Goal: Browse casually

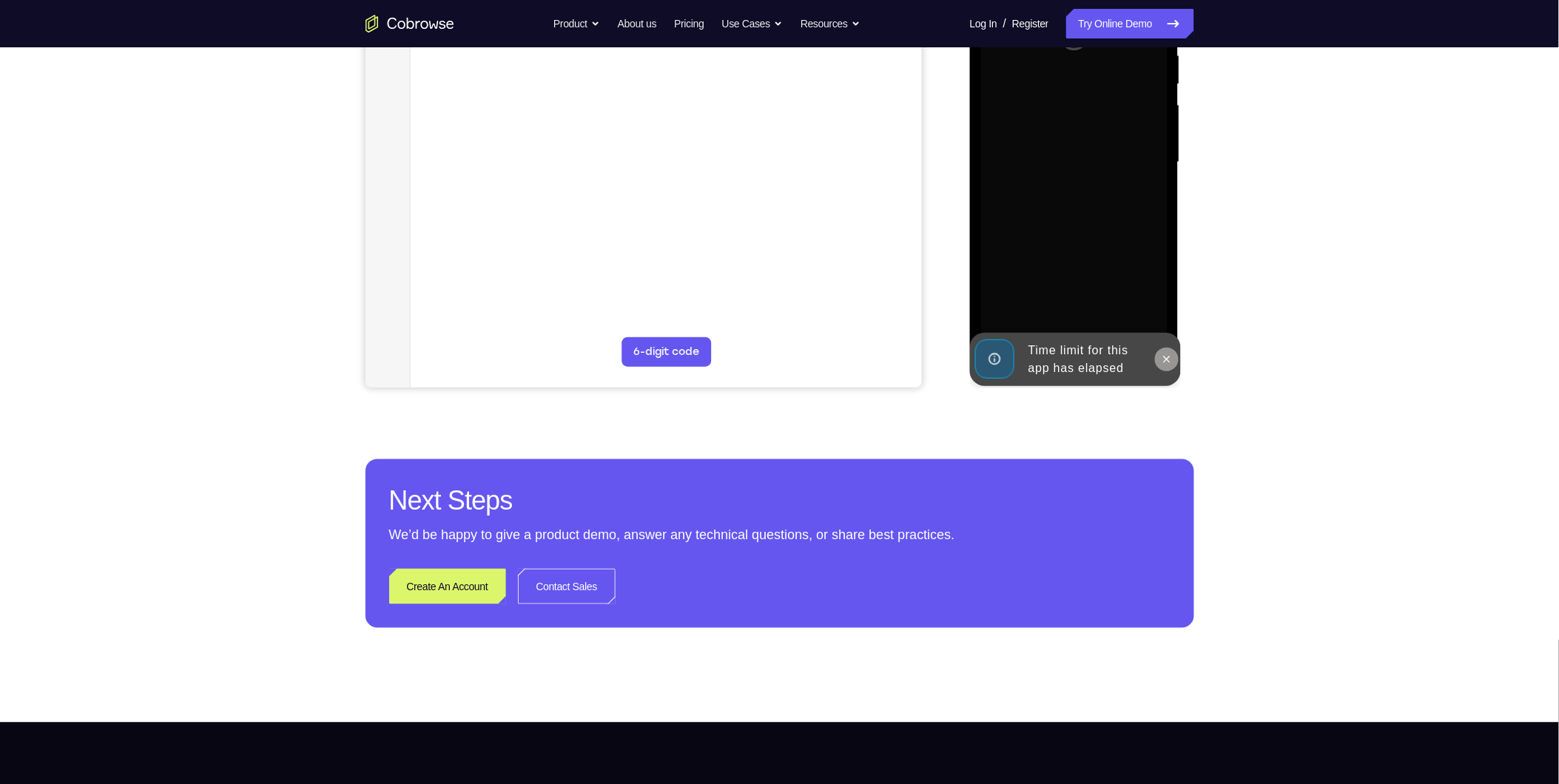
click at [1169, 356] on icon at bounding box center [1166, 359] width 12 height 12
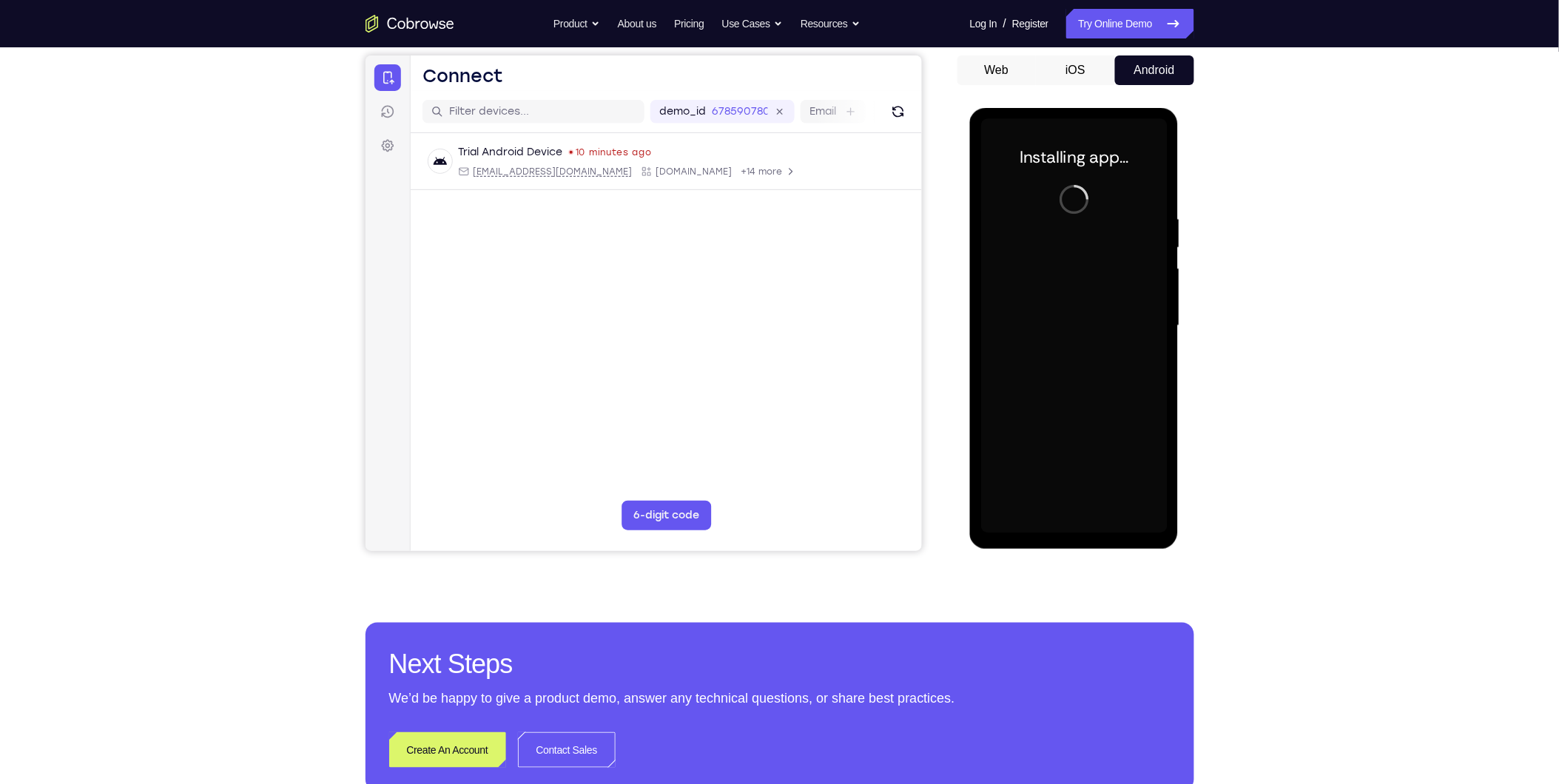
scroll to position [136, 0]
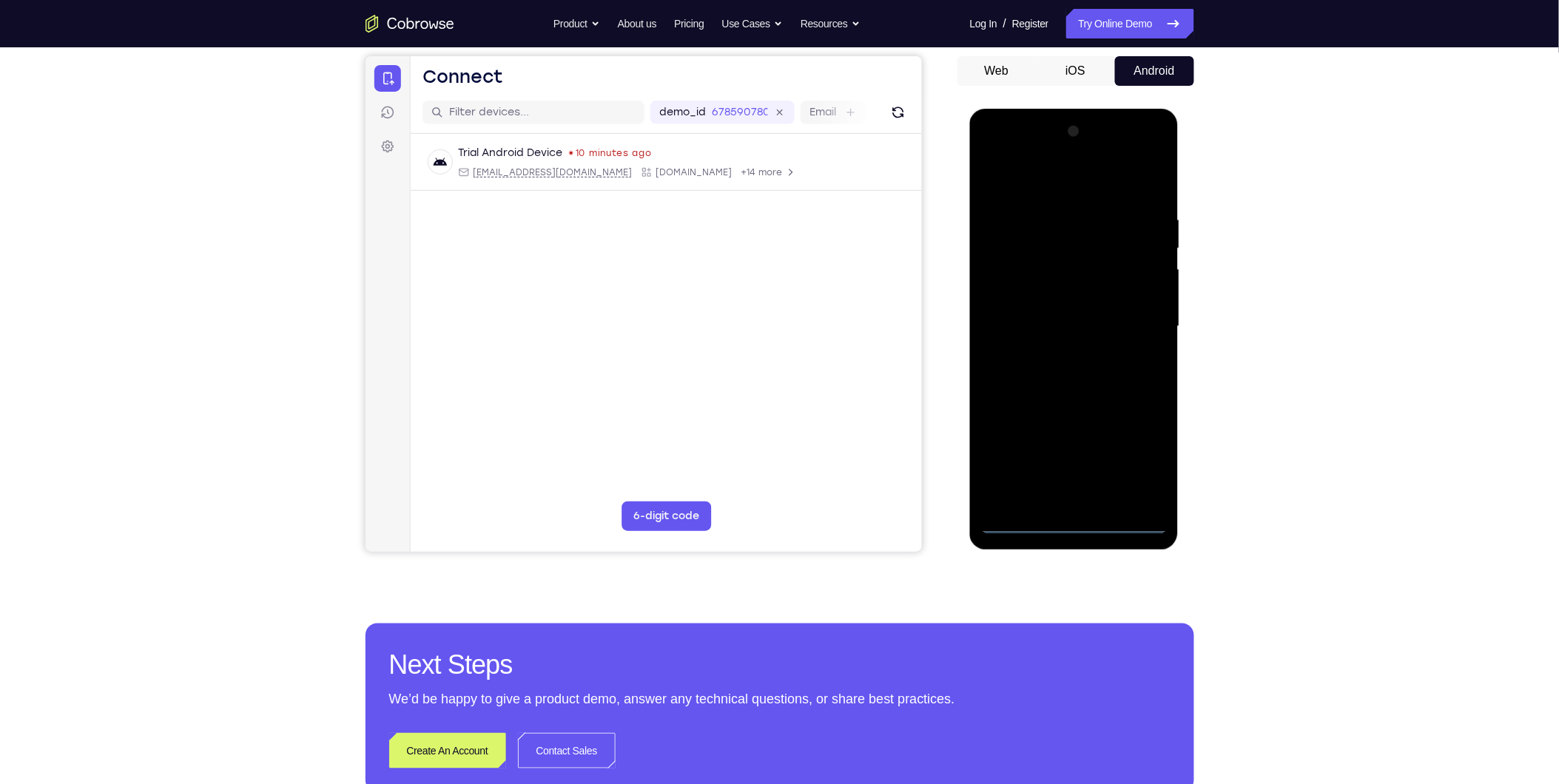
click at [1073, 525] on div at bounding box center [1073, 326] width 186 height 414
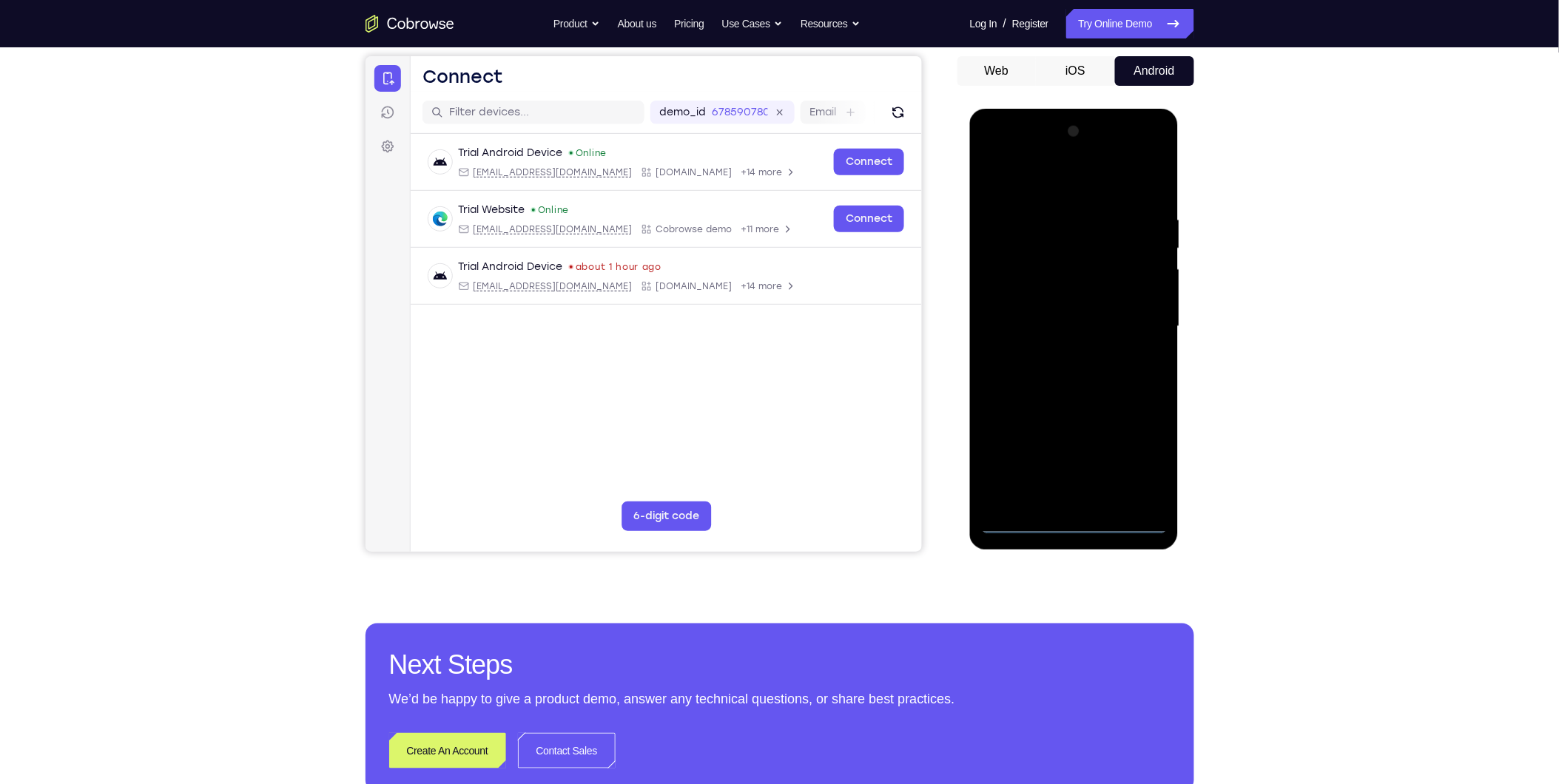
click at [1145, 467] on div at bounding box center [1073, 326] width 186 height 414
click at [1079, 186] on div at bounding box center [1073, 326] width 186 height 414
click at [1135, 325] on div at bounding box center [1073, 326] width 186 height 414
click at [1052, 349] on div at bounding box center [1073, 326] width 186 height 414
click at [1063, 323] on div at bounding box center [1073, 326] width 186 height 414
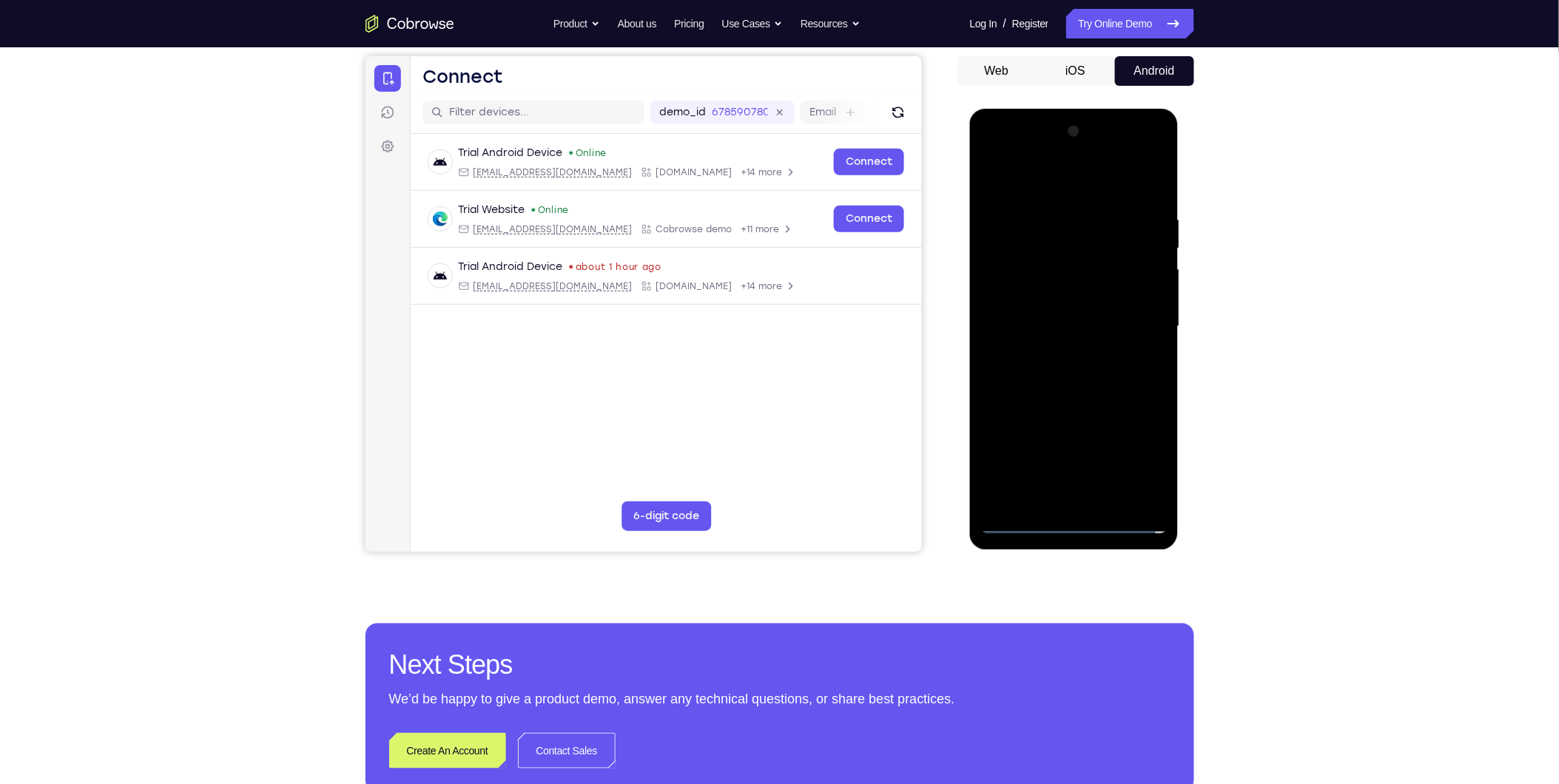
click at [1064, 320] on div at bounding box center [1073, 326] width 186 height 414
click at [1013, 371] on div at bounding box center [1073, 326] width 186 height 414
click at [1105, 390] on div at bounding box center [1073, 326] width 186 height 414
click at [1137, 349] on div at bounding box center [1073, 326] width 186 height 414
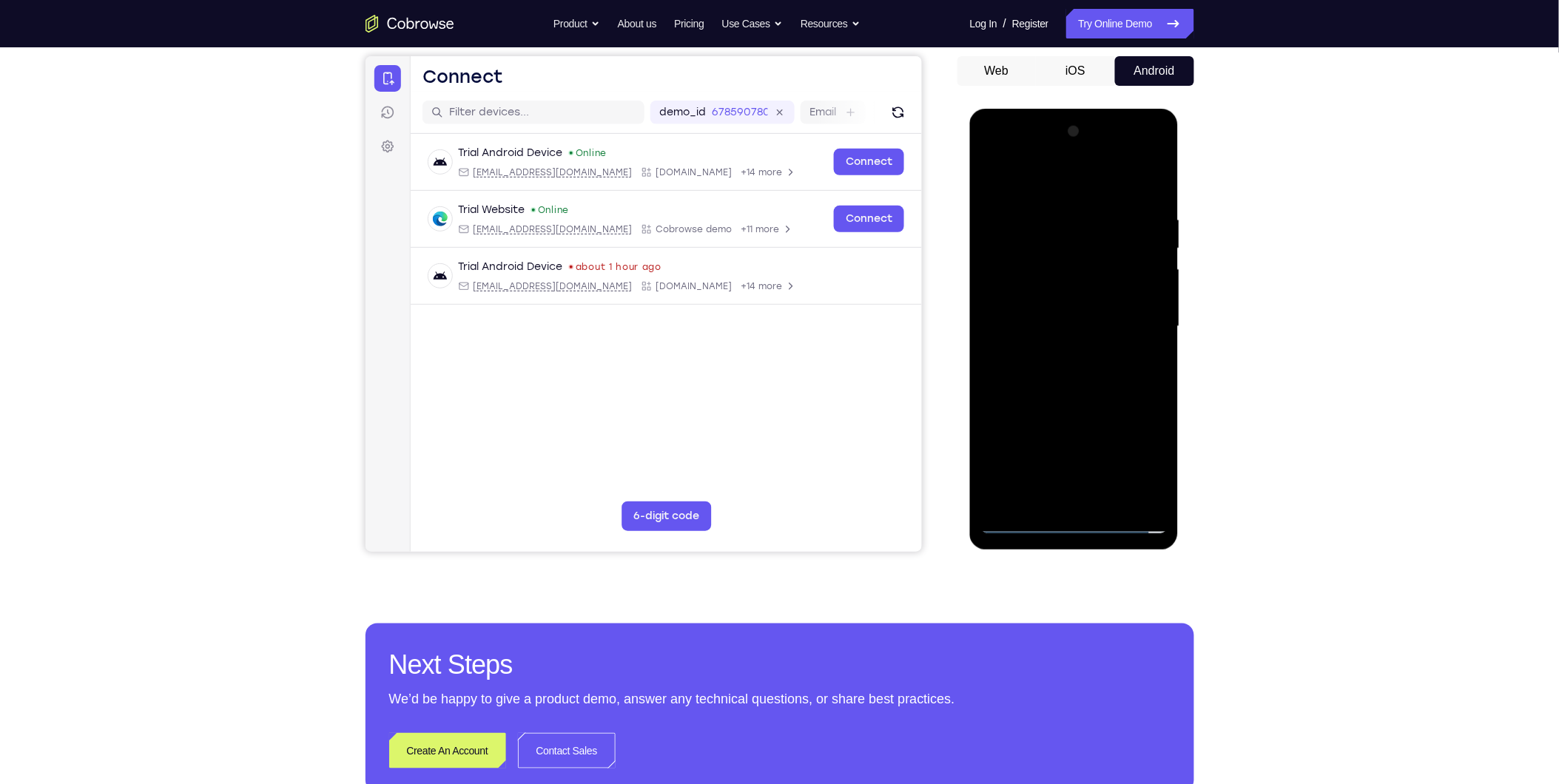
click at [1137, 349] on div at bounding box center [1073, 326] width 186 height 414
click at [1108, 496] on div at bounding box center [1073, 326] width 186 height 414
click at [1100, 416] on div at bounding box center [1073, 326] width 186 height 414
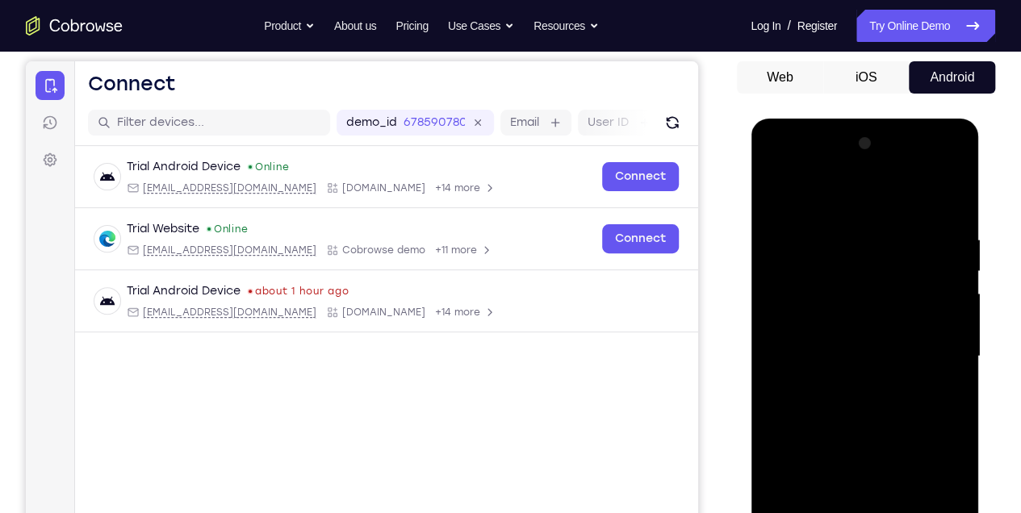
click at [846, 333] on div at bounding box center [863, 357] width 203 height 452
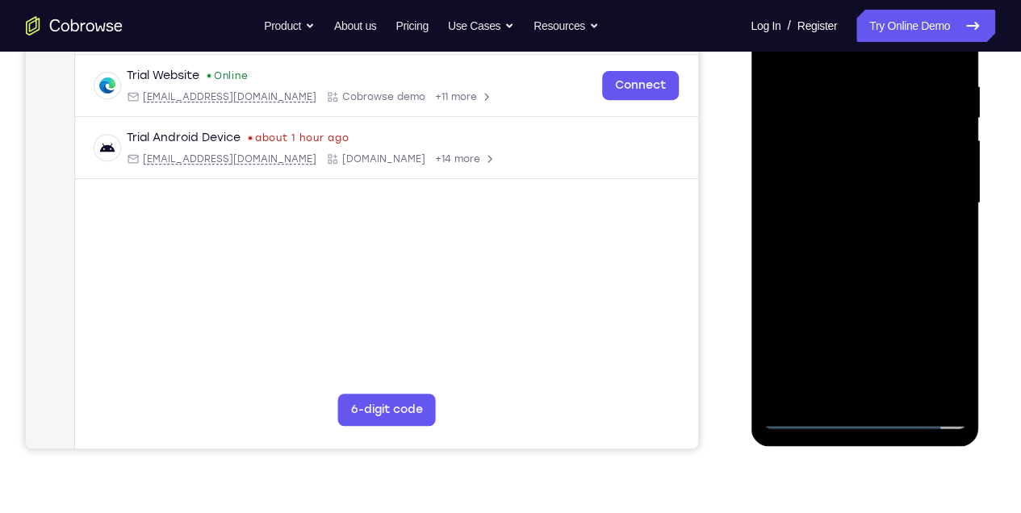
scroll to position [310, 0]
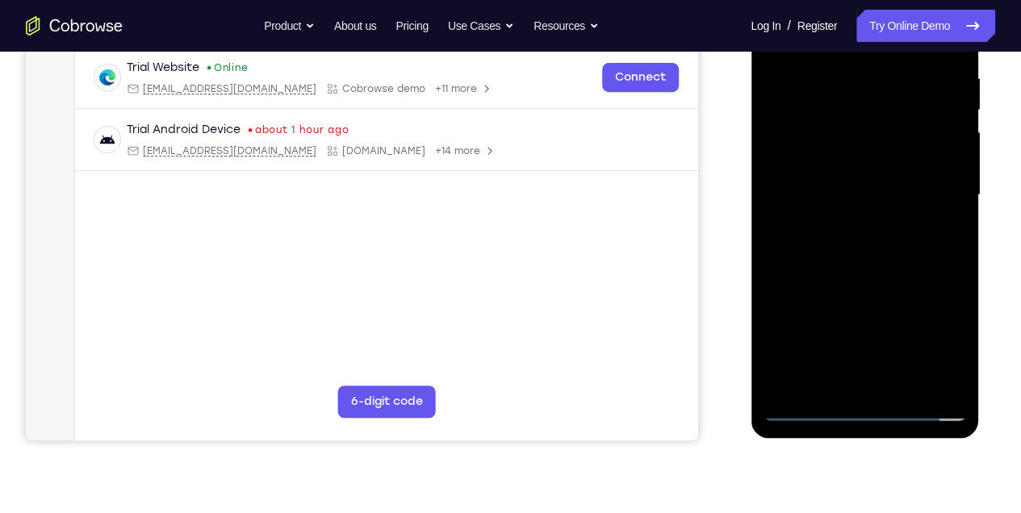
click at [825, 365] on div at bounding box center [863, 195] width 203 height 452
click at [822, 374] on div at bounding box center [863, 195] width 203 height 452
click at [953, 352] on div at bounding box center [863, 195] width 203 height 452
click at [951, 352] on div at bounding box center [863, 195] width 203 height 452
click at [826, 387] on div at bounding box center [863, 195] width 203 height 452
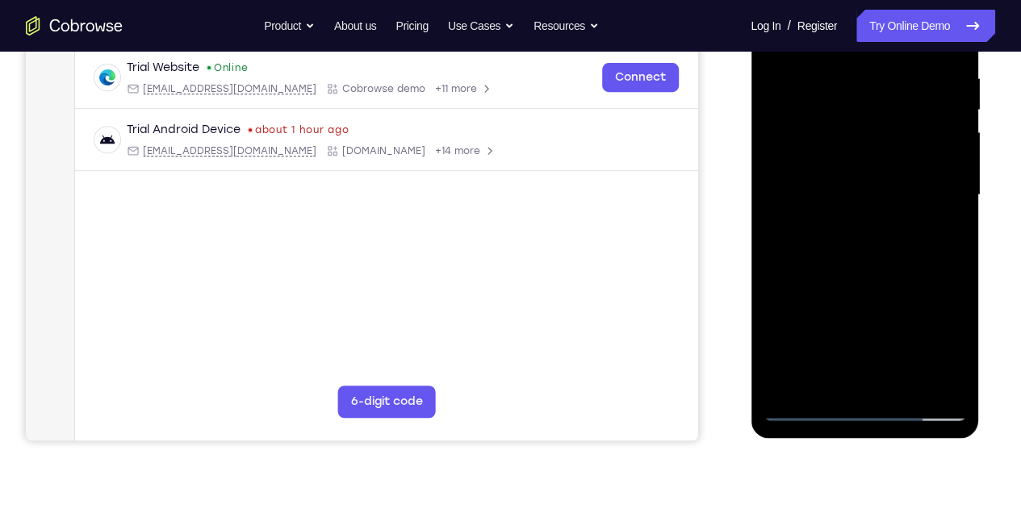
click at [777, 311] on div at bounding box center [863, 195] width 203 height 452
click at [940, 224] on div at bounding box center [863, 195] width 203 height 452
click at [944, 233] on div at bounding box center [863, 195] width 203 height 452
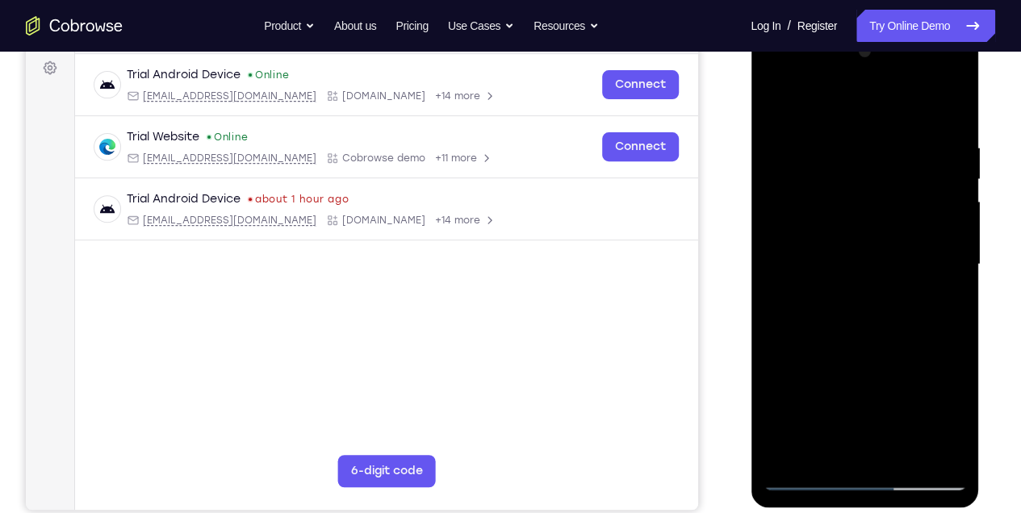
scroll to position [256, 0]
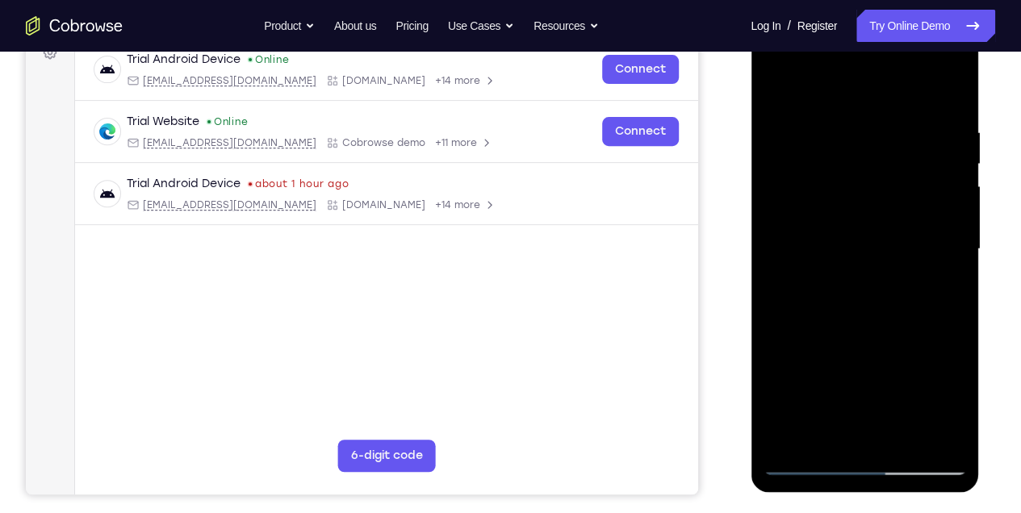
click at [838, 288] on div at bounding box center [863, 249] width 203 height 452
click at [948, 407] on div at bounding box center [863, 249] width 203 height 452
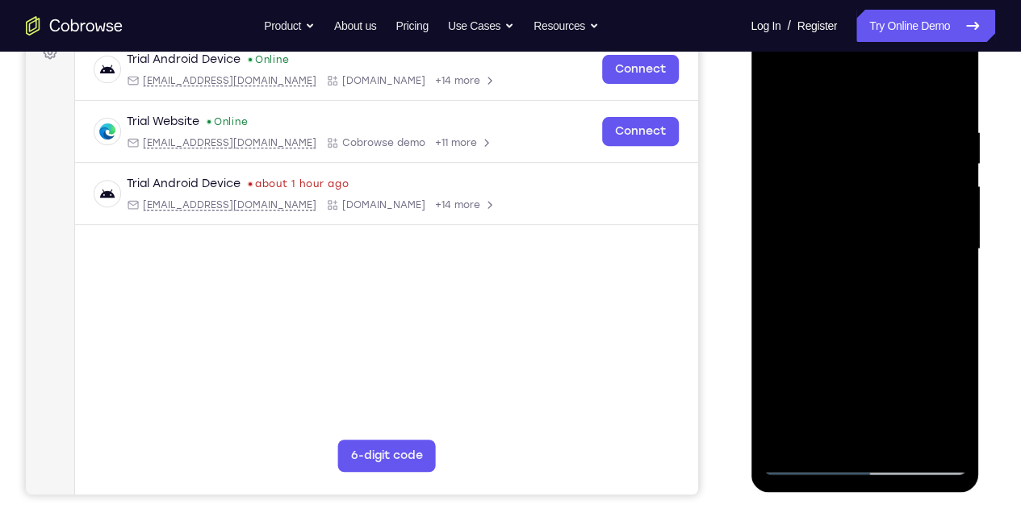
click at [948, 407] on div at bounding box center [863, 249] width 203 height 452
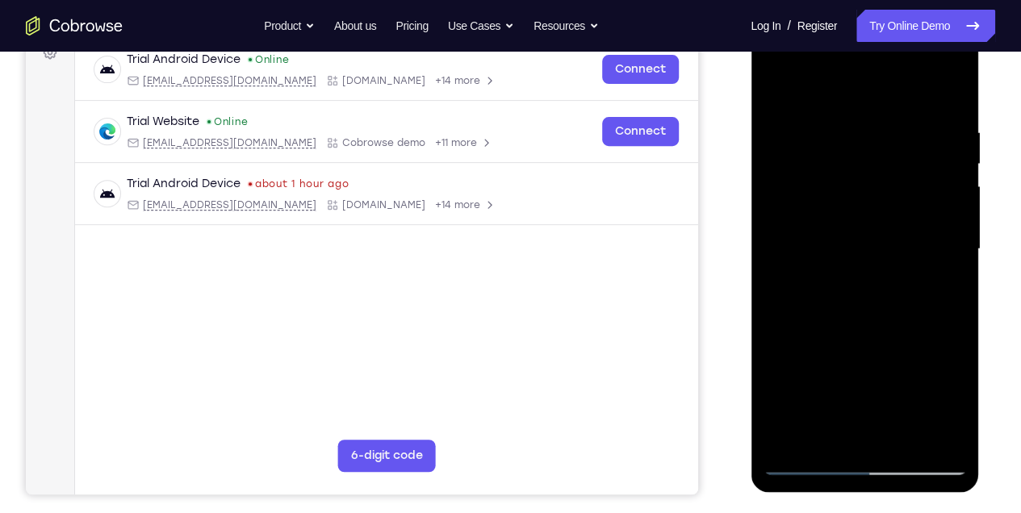
click at [948, 407] on div at bounding box center [863, 249] width 203 height 452
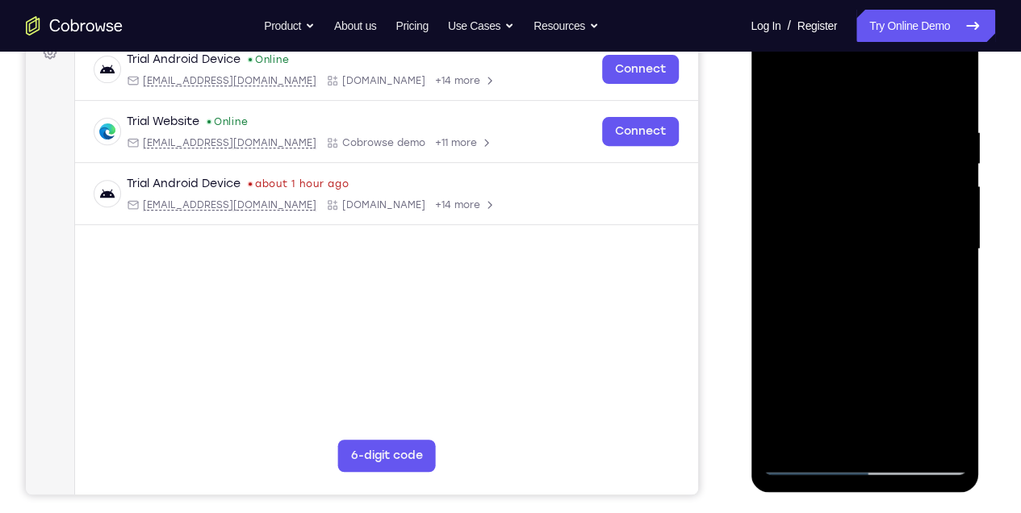
click at [948, 407] on div at bounding box center [863, 249] width 203 height 452
click at [951, 407] on div at bounding box center [863, 249] width 203 height 452
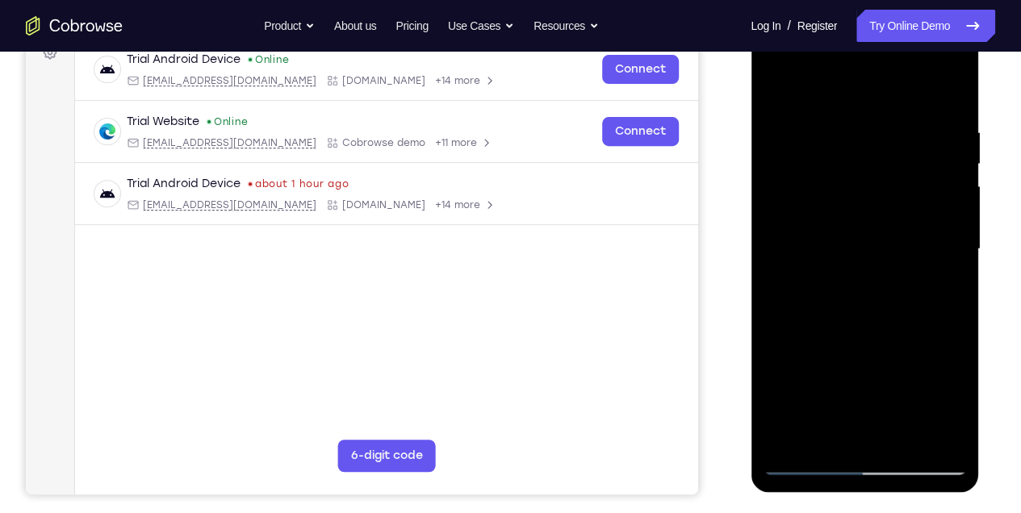
click at [951, 407] on div at bounding box center [863, 249] width 203 height 452
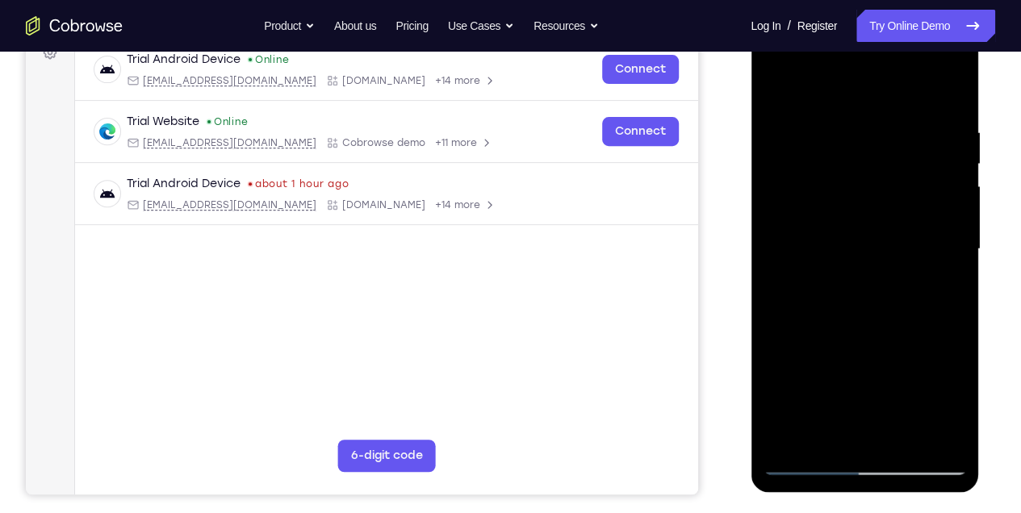
drag, startPoint x: 867, startPoint y: 154, endPoint x: 821, endPoint y: 114, distance: 61.8
click at [821, 115] on div at bounding box center [863, 249] width 203 height 452
click at [775, 88] on div at bounding box center [863, 249] width 203 height 452
drag, startPoint x: 848, startPoint y: 346, endPoint x: 833, endPoint y: 204, distance: 142.8
click at [836, 207] on div at bounding box center [863, 249] width 203 height 452
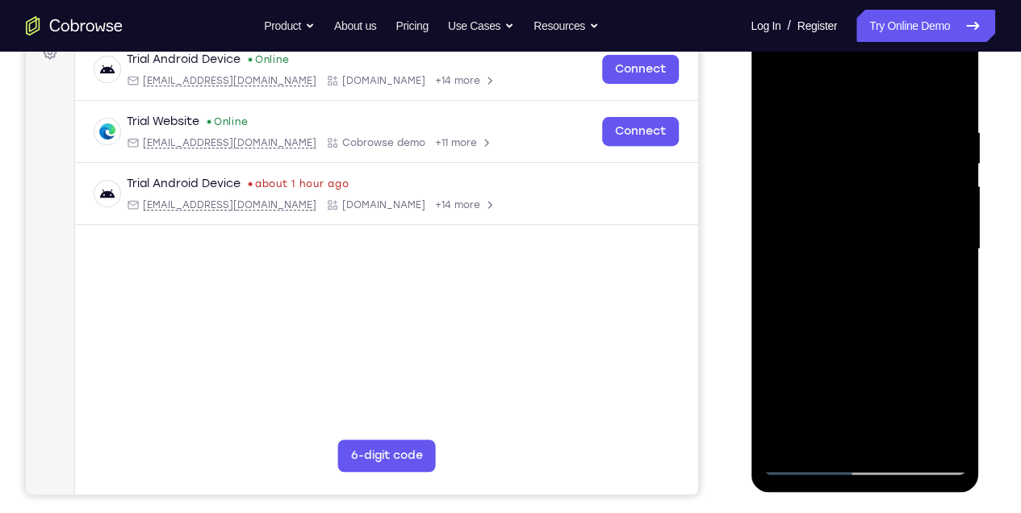
drag, startPoint x: 838, startPoint y: 356, endPoint x: 834, endPoint y: 289, distance: 67.1
click at [834, 293] on div at bounding box center [863, 249] width 203 height 452
drag, startPoint x: 833, startPoint y: 253, endPoint x: 824, endPoint y: 412, distance: 160.0
click at [825, 412] on div at bounding box center [863, 249] width 203 height 452
drag, startPoint x: 842, startPoint y: 268, endPoint x: 825, endPoint y: 403, distance: 135.8
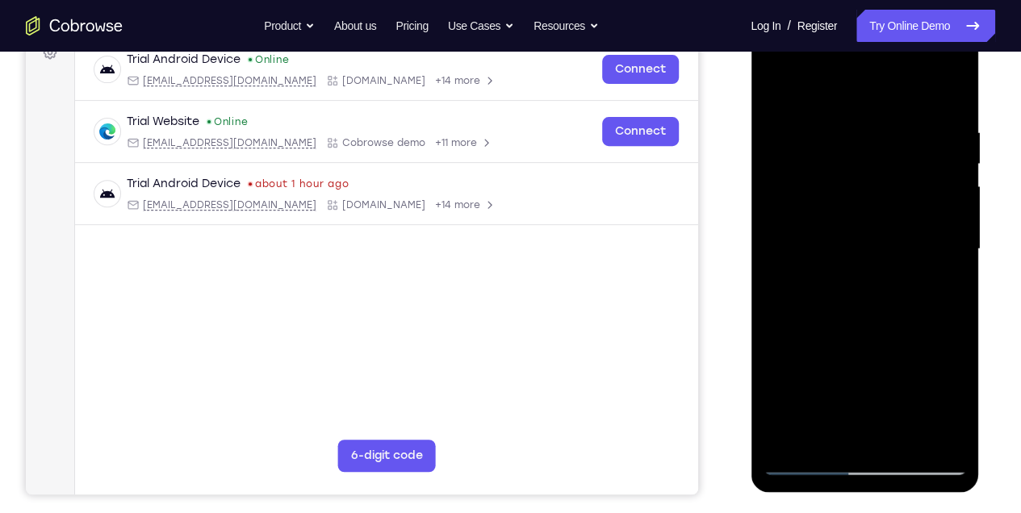
click at [825, 403] on div at bounding box center [863, 249] width 203 height 452
click at [780, 81] on div at bounding box center [863, 249] width 203 height 452
click at [830, 120] on div at bounding box center [863, 249] width 203 height 452
click at [942, 92] on div at bounding box center [863, 249] width 203 height 452
click at [825, 117] on div at bounding box center [863, 249] width 203 height 452
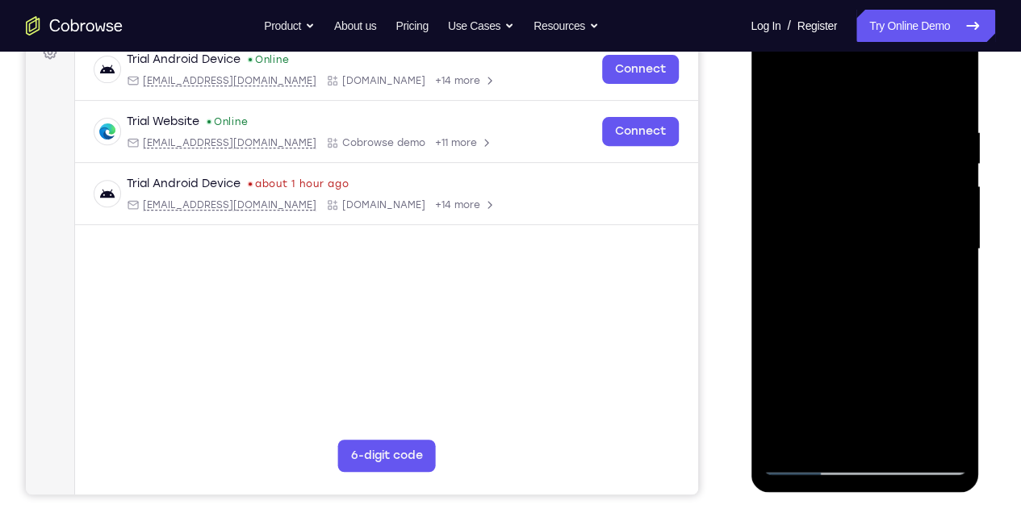
click at [807, 89] on div at bounding box center [863, 249] width 203 height 452
click at [781, 448] on div at bounding box center [863, 249] width 203 height 452
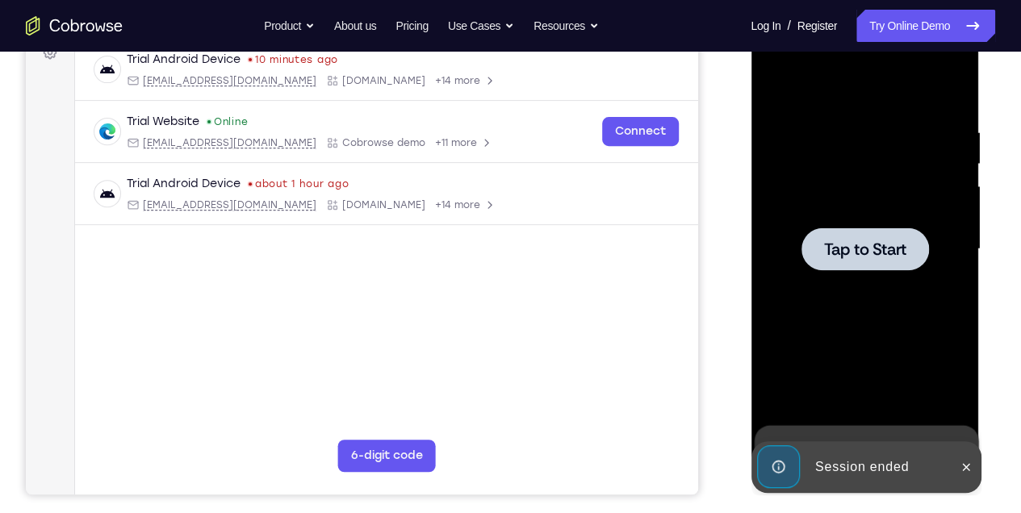
click at [821, 275] on div at bounding box center [863, 249] width 203 height 452
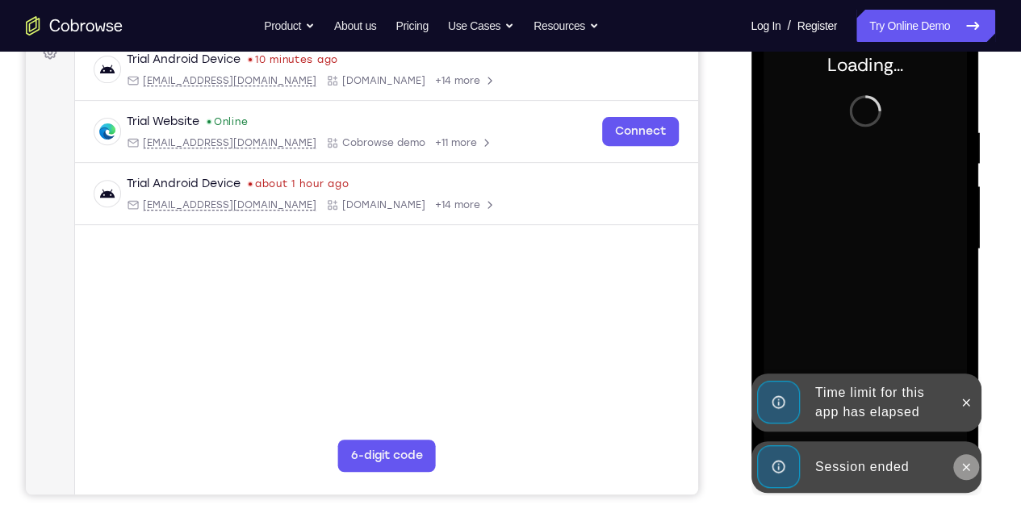
click at [959, 469] on icon at bounding box center [965, 467] width 13 height 13
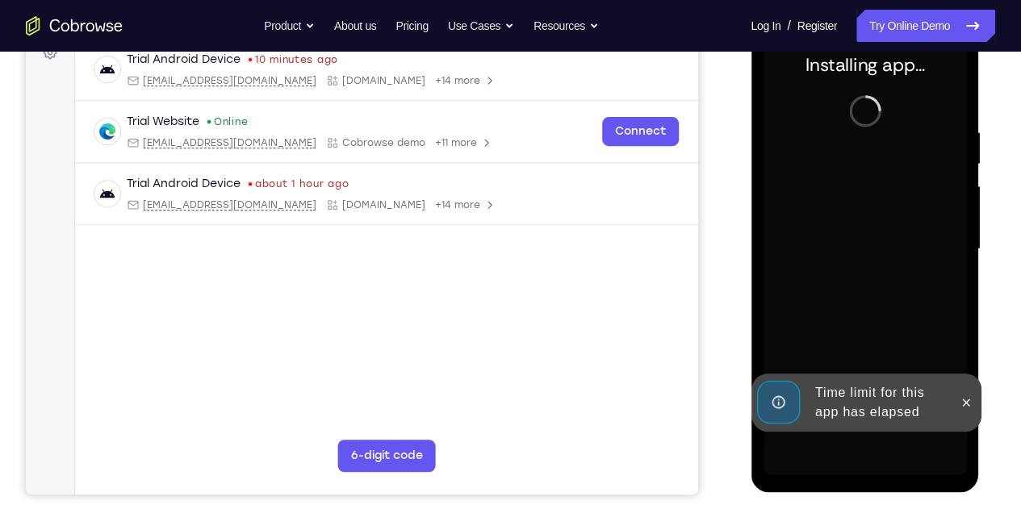
click at [964, 418] on div at bounding box center [965, 403] width 26 height 58
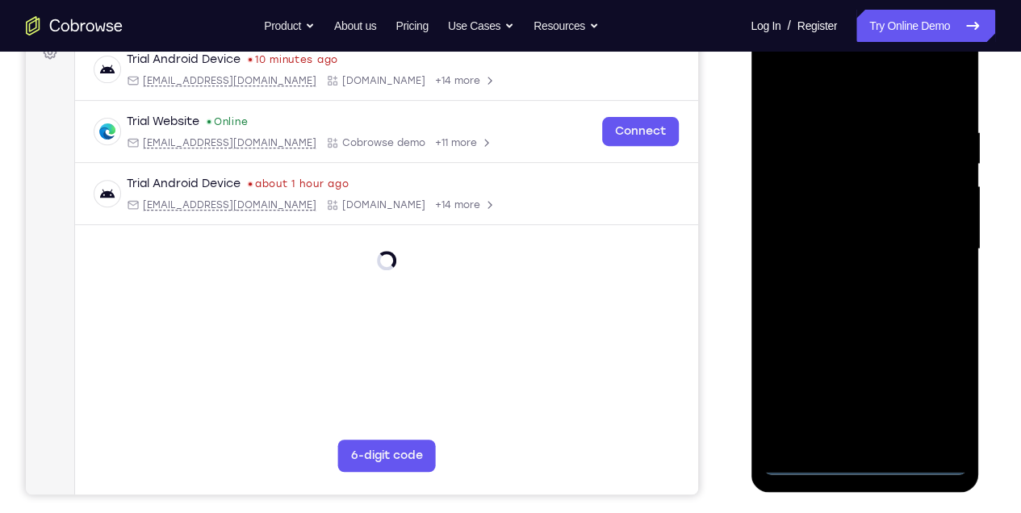
click at [864, 464] on div at bounding box center [863, 249] width 203 height 452
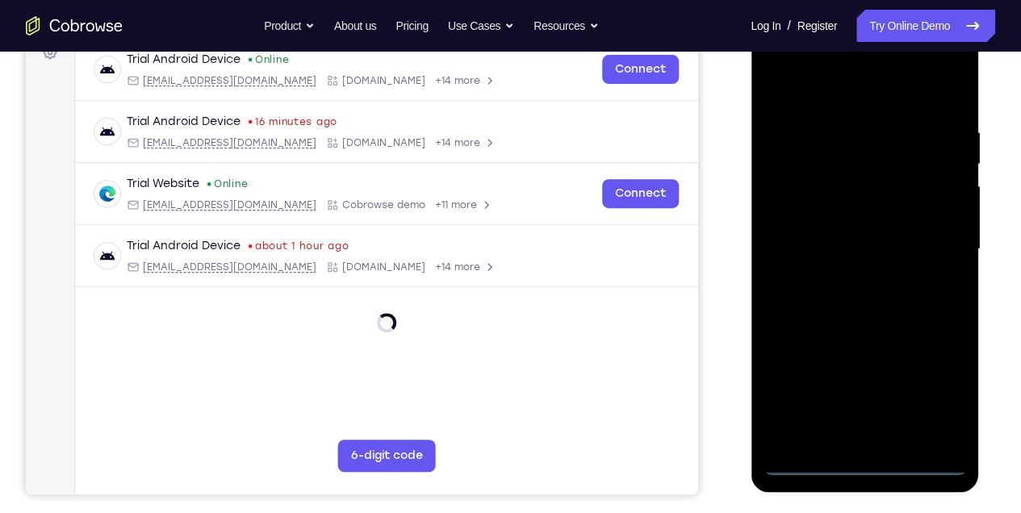
click at [937, 393] on div at bounding box center [863, 249] width 203 height 452
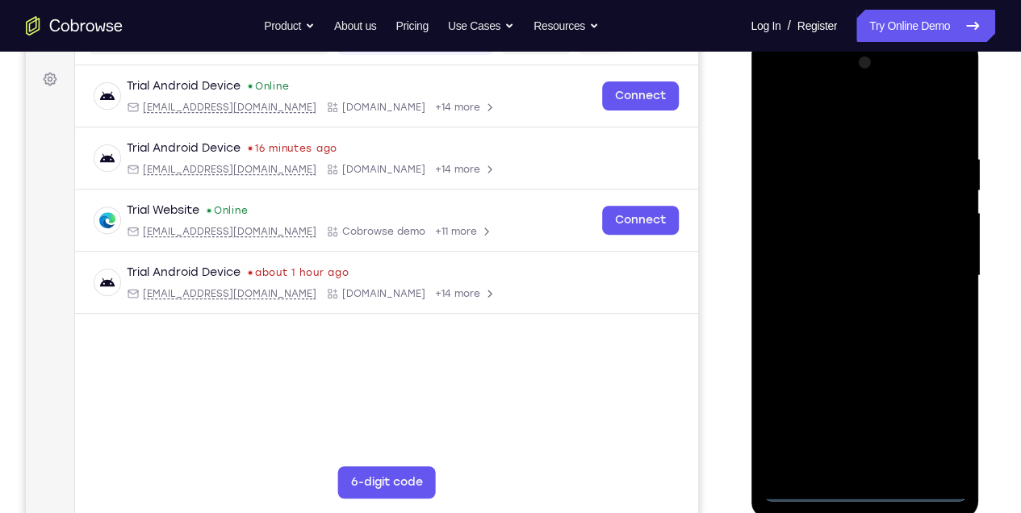
click at [891, 123] on div at bounding box center [863, 276] width 203 height 452
click at [938, 276] on div at bounding box center [863, 276] width 203 height 452
click at [840, 306] on div at bounding box center [863, 276] width 203 height 452
click at [858, 258] on div at bounding box center [863, 276] width 203 height 452
click at [829, 284] on div at bounding box center [863, 276] width 203 height 452
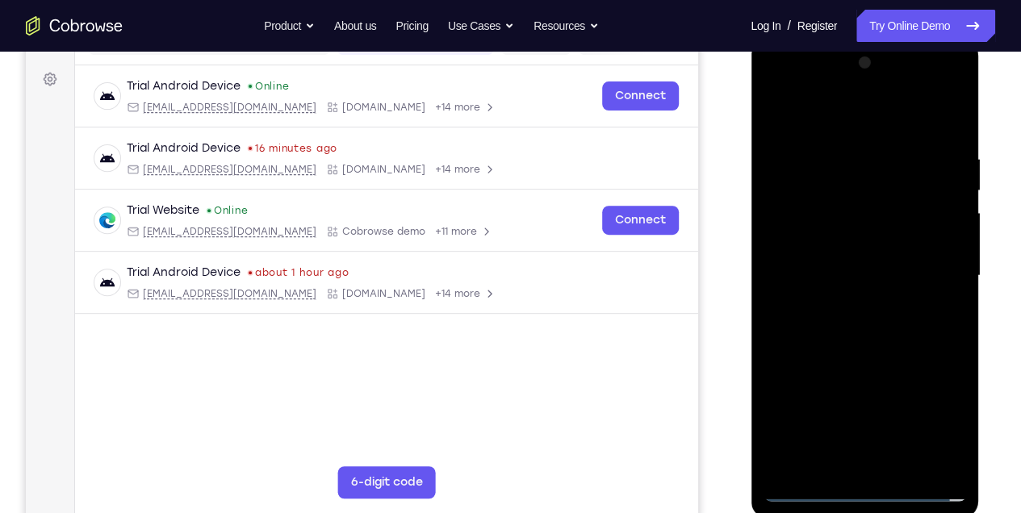
click at [809, 323] on div at bounding box center [863, 276] width 203 height 452
click at [824, 328] on div at bounding box center [863, 276] width 203 height 452
click at [825, 349] on div at bounding box center [863, 276] width 203 height 452
click at [903, 462] on div at bounding box center [863, 276] width 203 height 452
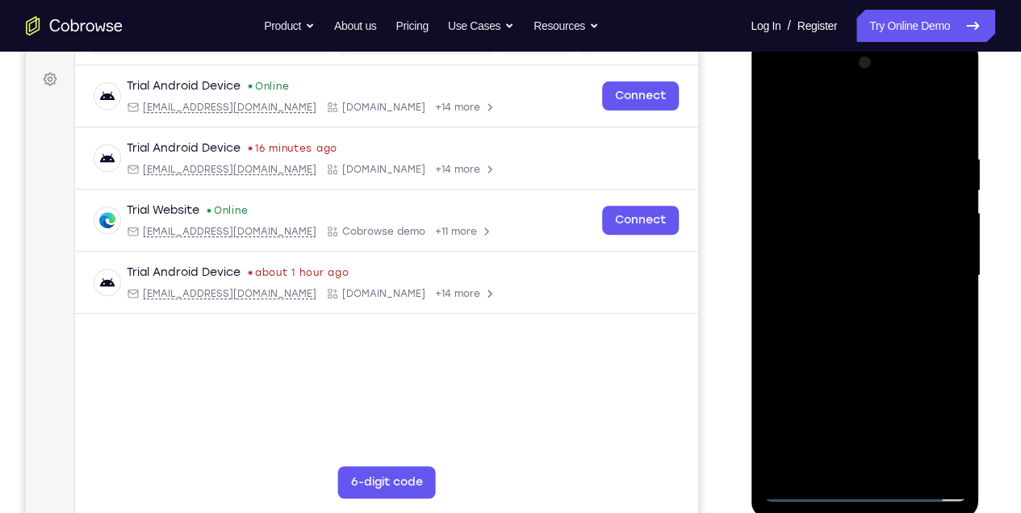
click at [878, 366] on div at bounding box center [863, 276] width 203 height 452
drag, startPoint x: 883, startPoint y: 259, endPoint x: 783, endPoint y: 216, distance: 108.8
click at [783, 216] on div at bounding box center [863, 276] width 203 height 452
click at [775, 120] on div at bounding box center [863, 276] width 203 height 452
click at [830, 423] on div at bounding box center [863, 276] width 203 height 452
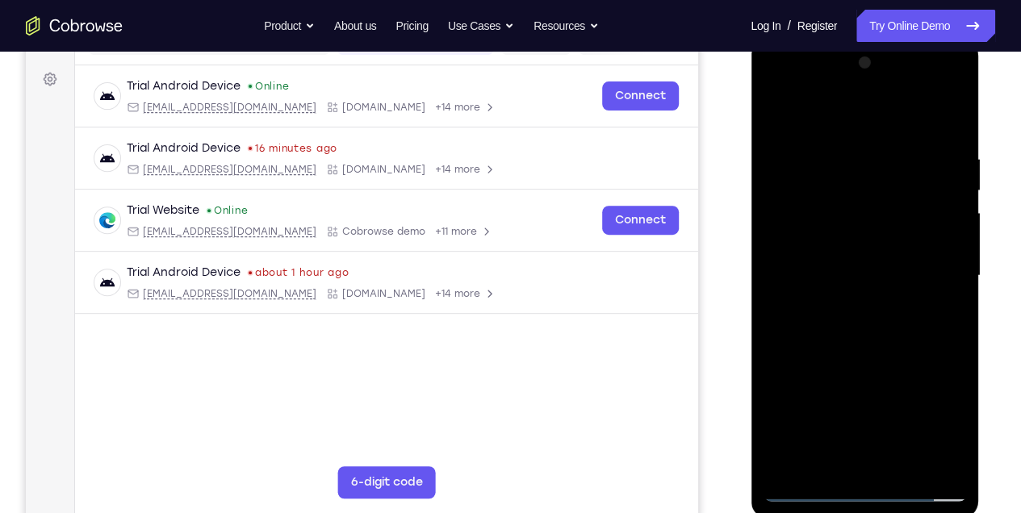
click at [772, 118] on div at bounding box center [863, 276] width 203 height 452
click at [790, 165] on div at bounding box center [863, 276] width 203 height 452
click at [858, 178] on div at bounding box center [863, 276] width 203 height 452
click at [820, 466] on div at bounding box center [863, 276] width 203 height 452
click at [796, 417] on div at bounding box center [863, 276] width 203 height 452
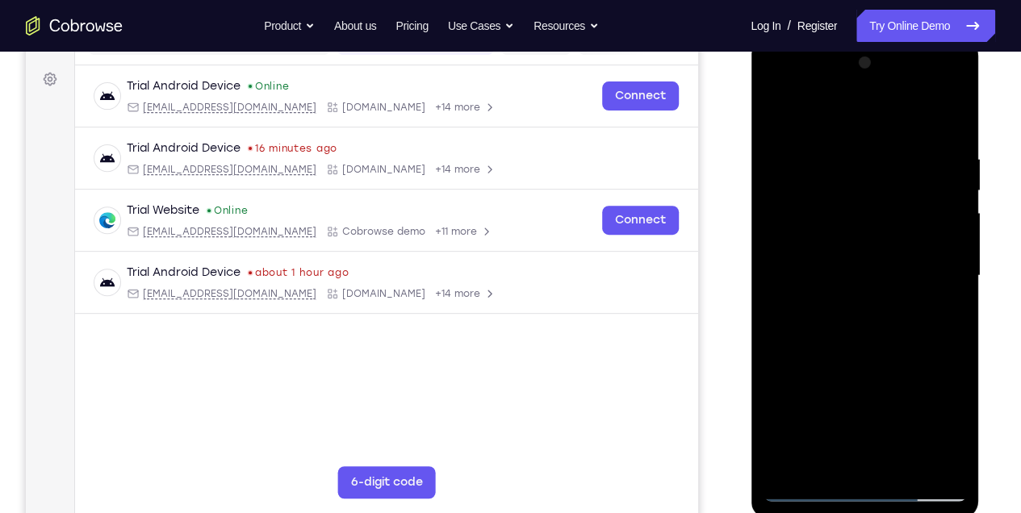
click at [949, 119] on div at bounding box center [863, 276] width 203 height 452
click at [872, 245] on div at bounding box center [863, 276] width 203 height 452
click at [937, 318] on div at bounding box center [863, 276] width 203 height 452
click at [849, 462] on div at bounding box center [863, 276] width 203 height 452
click at [863, 456] on div at bounding box center [863, 276] width 203 height 452
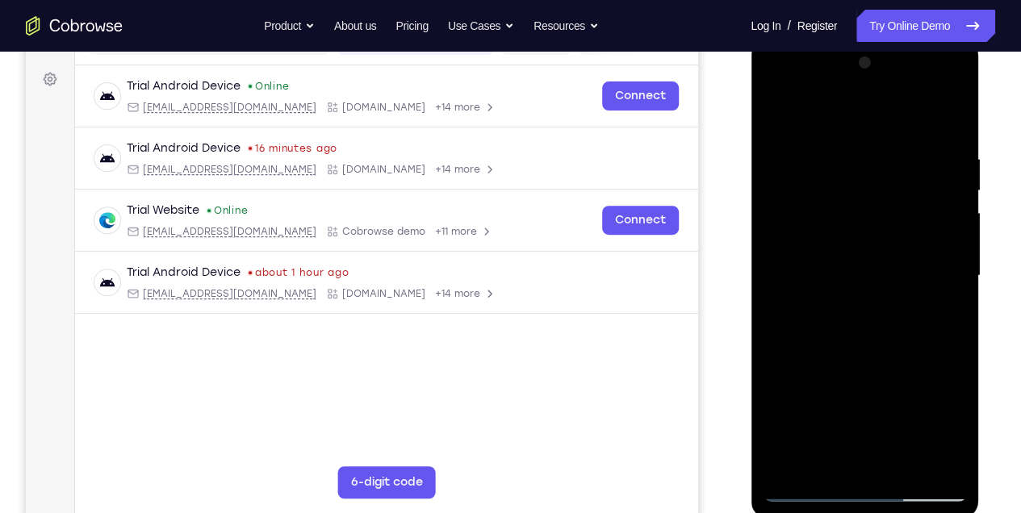
click at [937, 462] on div at bounding box center [863, 276] width 203 height 452
drag, startPoint x: 826, startPoint y: 192, endPoint x: 842, endPoint y: 395, distance: 203.9
click at [842, 395] on div at bounding box center [863, 276] width 203 height 452
drag, startPoint x: 842, startPoint y: 391, endPoint x: 831, endPoint y: 115, distance: 276.9
click at [833, 124] on div at bounding box center [863, 276] width 203 height 452
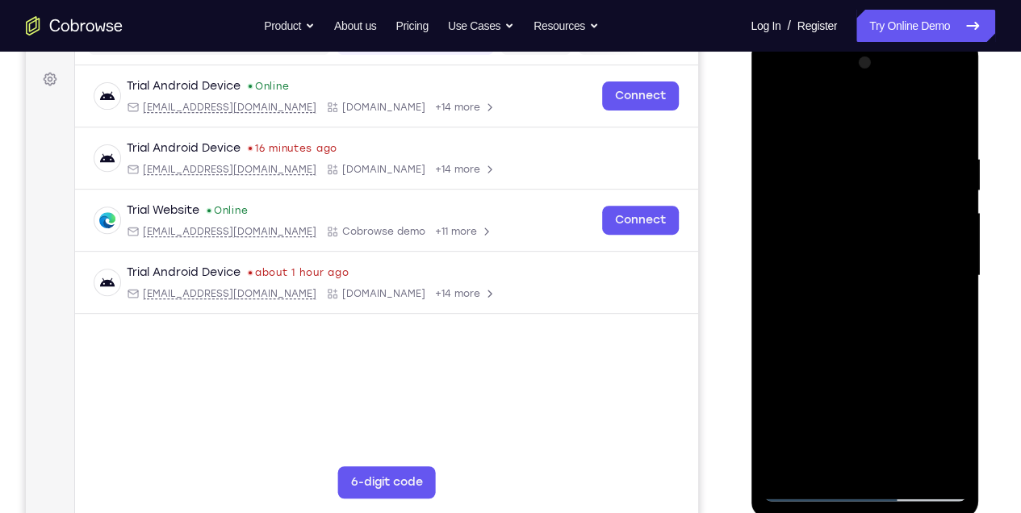
click at [835, 458] on div at bounding box center [863, 276] width 203 height 452
click at [859, 458] on div at bounding box center [863, 276] width 203 height 452
click at [777, 115] on div at bounding box center [863, 276] width 203 height 452
click at [825, 257] on div at bounding box center [863, 276] width 203 height 452
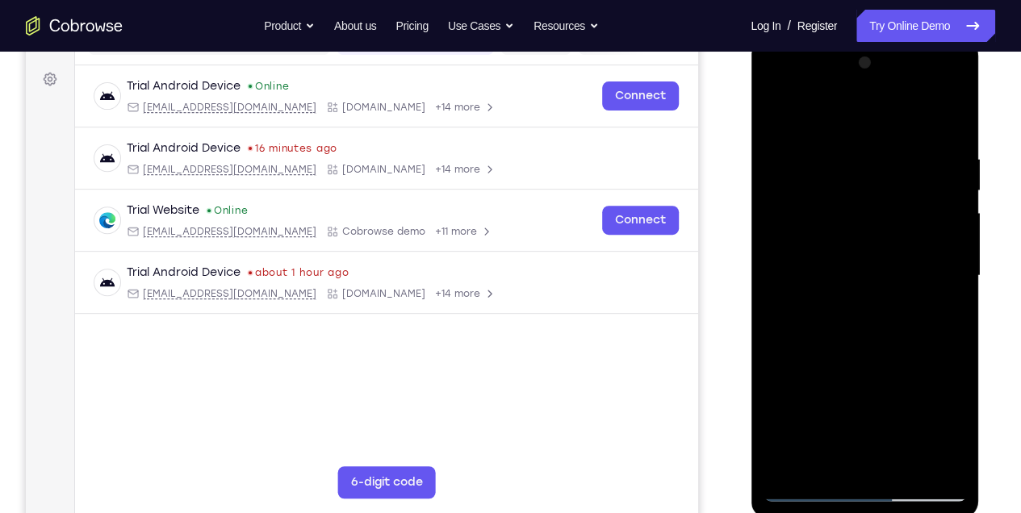
click at [945, 458] on div at bounding box center [863, 276] width 203 height 452
click at [935, 458] on div at bounding box center [863, 276] width 203 height 452
click at [879, 461] on div at bounding box center [863, 276] width 203 height 452
click at [782, 115] on div at bounding box center [863, 276] width 203 height 452
drag, startPoint x: 844, startPoint y: 214, endPoint x: 853, endPoint y: 457, distance: 243.0
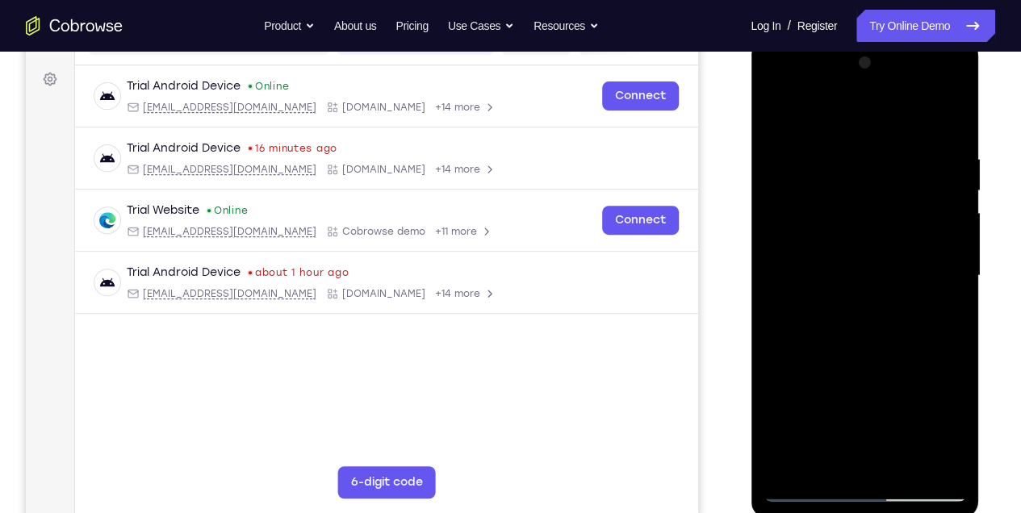
click at [853, 457] on div at bounding box center [863, 276] width 203 height 452
click at [877, 261] on div at bounding box center [863, 276] width 203 height 452
click at [832, 460] on div at bounding box center [863, 276] width 203 height 452
click at [937, 315] on div at bounding box center [863, 276] width 203 height 452
click at [774, 118] on div at bounding box center [863, 276] width 203 height 452
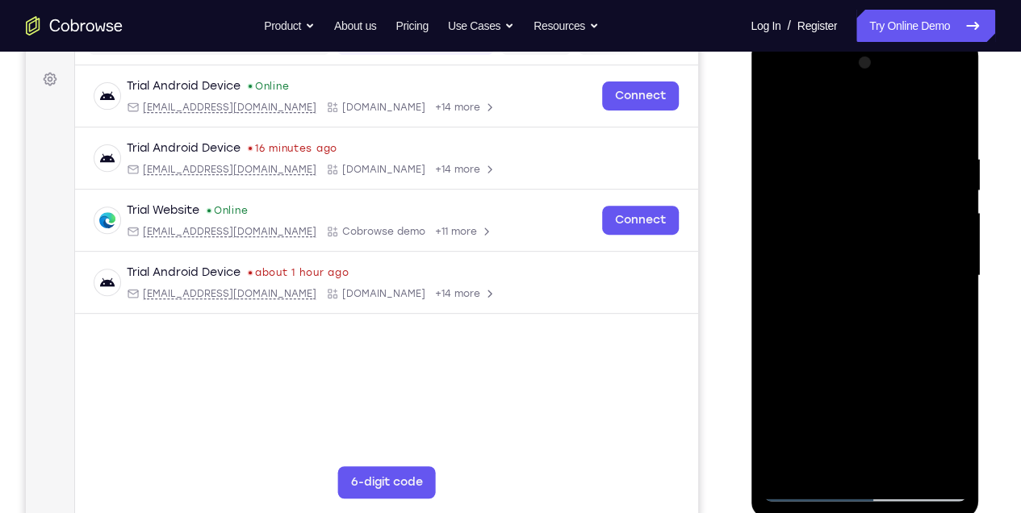
click at [772, 115] on div at bounding box center [863, 276] width 203 height 452
drag, startPoint x: 875, startPoint y: 311, endPoint x: 883, endPoint y: 127, distance: 184.1
click at [880, 137] on div at bounding box center [863, 276] width 203 height 452
drag, startPoint x: 853, startPoint y: 337, endPoint x: 899, endPoint y: 93, distance: 248.8
click at [899, 93] on div at bounding box center [863, 276] width 203 height 452
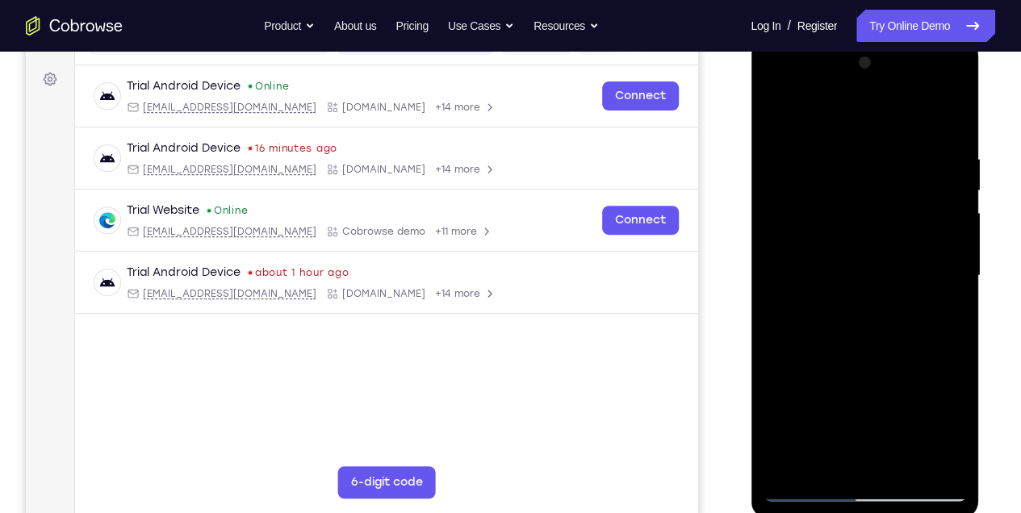
drag, startPoint x: 853, startPoint y: 260, endPoint x: 864, endPoint y: 94, distance: 166.6
click at [864, 98] on div at bounding box center [863, 276] width 203 height 452
drag, startPoint x: 854, startPoint y: 311, endPoint x: 875, endPoint y: 123, distance: 189.2
click at [873, 132] on div at bounding box center [863, 276] width 203 height 452
drag, startPoint x: 854, startPoint y: 325, endPoint x: 924, endPoint y: 136, distance: 201.1
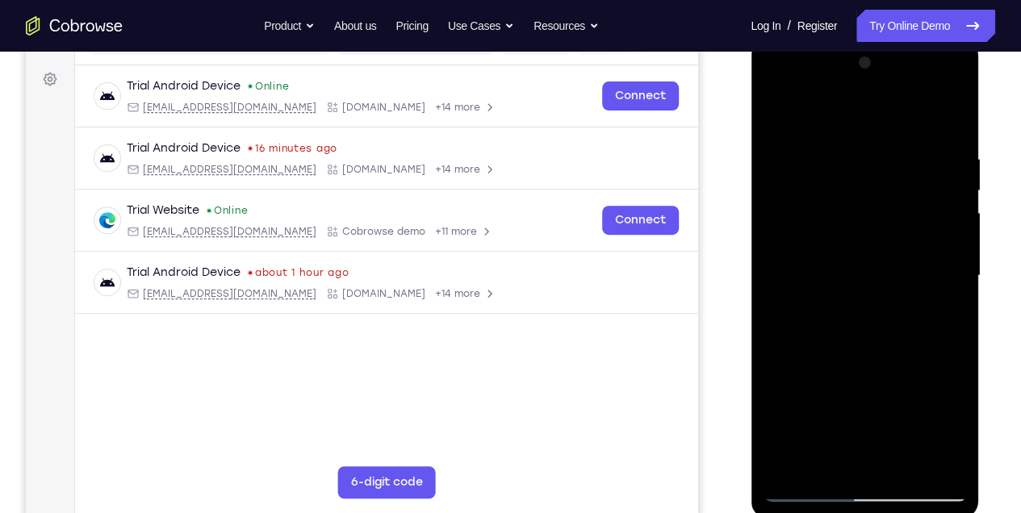
click at [924, 136] on div at bounding box center [863, 276] width 203 height 452
drag, startPoint x: 896, startPoint y: 278, endPoint x: 899, endPoint y: 148, distance: 129.1
click at [899, 148] on div at bounding box center [863, 276] width 203 height 452
drag, startPoint x: 872, startPoint y: 383, endPoint x: 879, endPoint y: 215, distance: 168.0
click at [879, 217] on div at bounding box center [863, 276] width 203 height 452
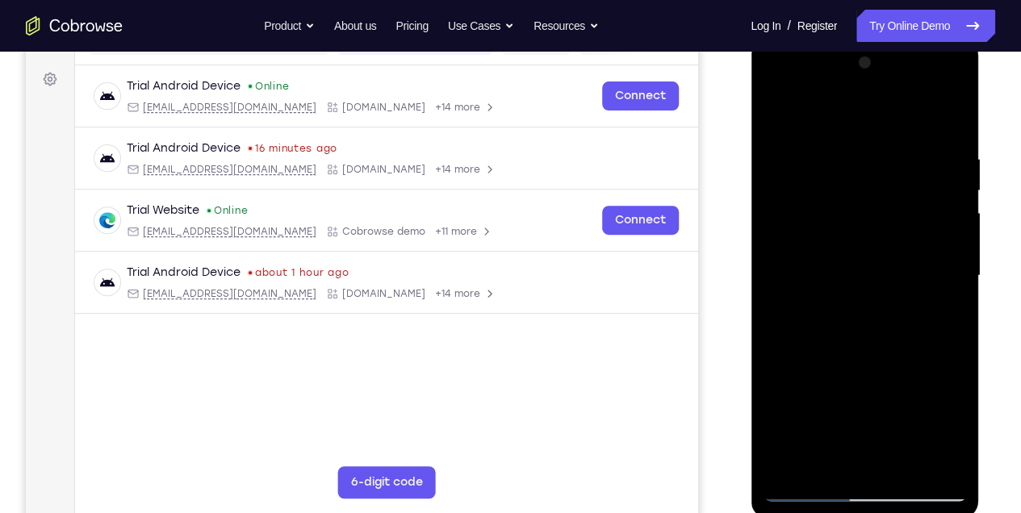
click at [903, 469] on div at bounding box center [863, 276] width 203 height 452
click at [779, 111] on div at bounding box center [863, 276] width 203 height 452
drag, startPoint x: 842, startPoint y: 250, endPoint x: 840, endPoint y: 99, distance: 150.9
click at [841, 101] on div at bounding box center [863, 276] width 203 height 452
drag, startPoint x: 863, startPoint y: 303, endPoint x: 871, endPoint y: 121, distance: 181.7
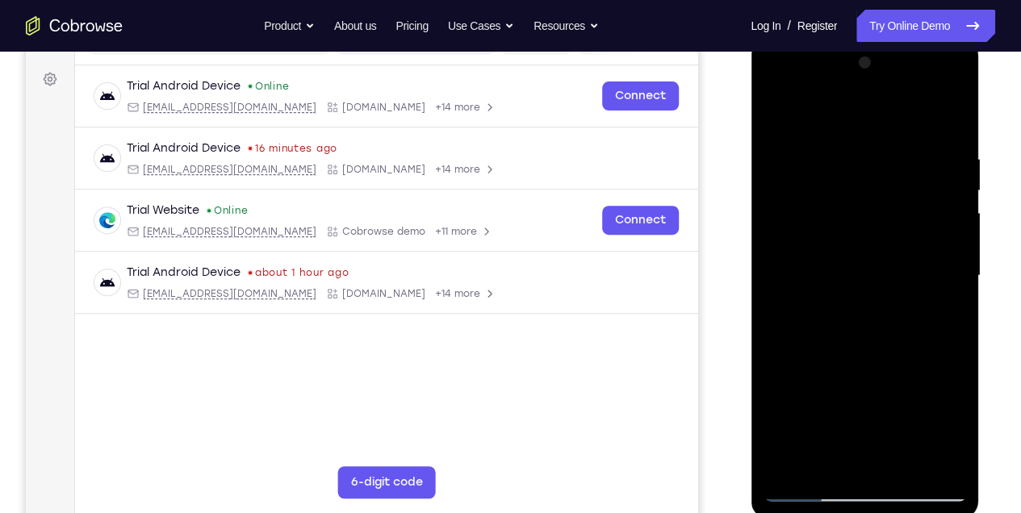
click at [871, 121] on div at bounding box center [863, 276] width 203 height 452
drag, startPoint x: 796, startPoint y: 337, endPoint x: 801, endPoint y: 86, distance: 251.8
click at [802, 96] on div at bounding box center [863, 276] width 203 height 452
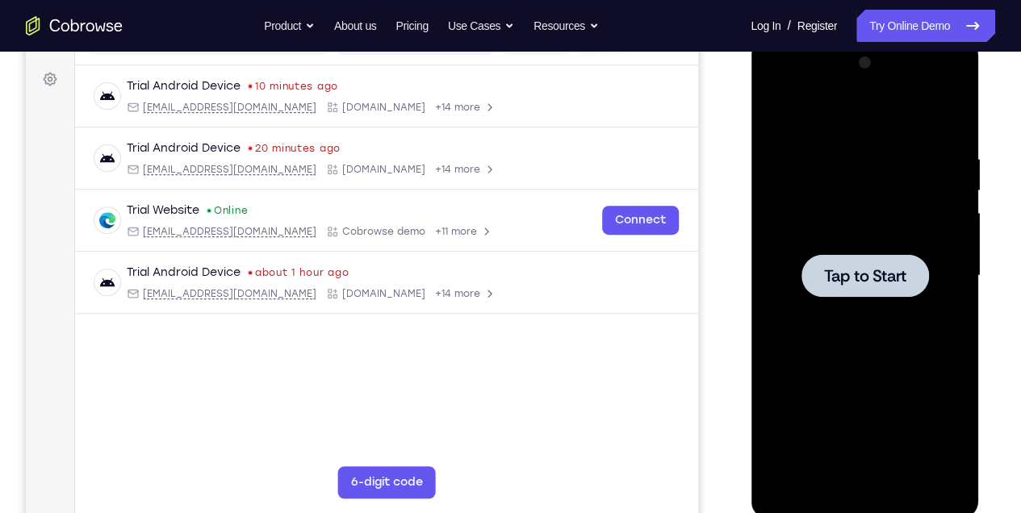
click at [877, 262] on div at bounding box center [863, 275] width 127 height 43
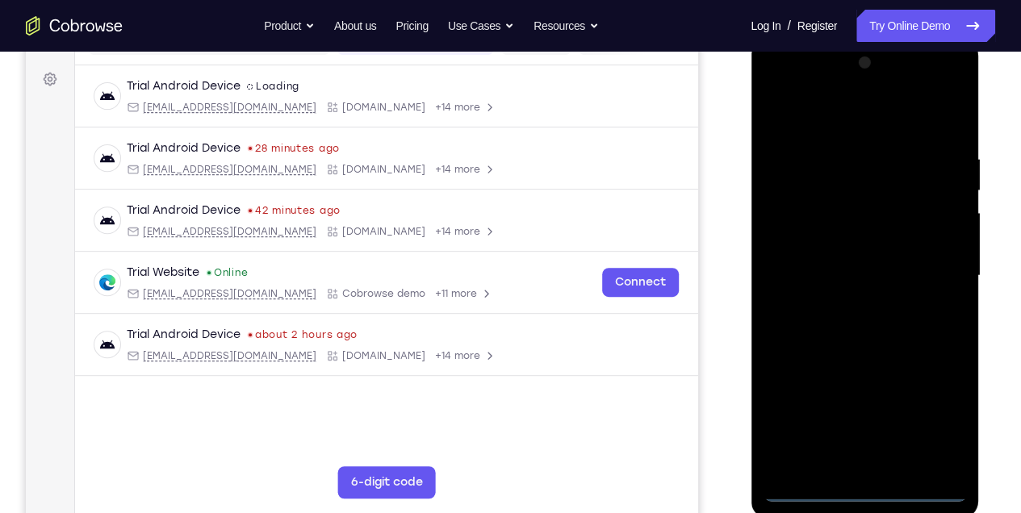
click at [869, 490] on div at bounding box center [863, 276] width 203 height 452
click at [929, 424] on div at bounding box center [863, 276] width 203 height 452
click at [825, 122] on div at bounding box center [863, 276] width 203 height 452
click at [925, 269] on div at bounding box center [863, 276] width 203 height 452
click at [841, 303] on div at bounding box center [863, 276] width 203 height 452
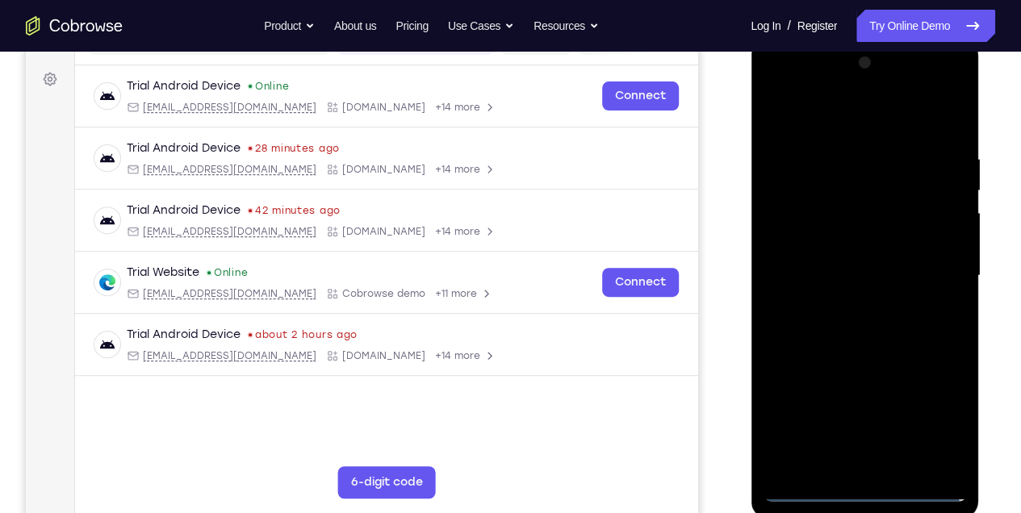
click at [833, 258] on div at bounding box center [863, 276] width 203 height 452
click at [854, 273] on div at bounding box center [863, 276] width 203 height 452
click at [786, 331] on div at bounding box center [863, 276] width 203 height 452
click at [833, 353] on div at bounding box center [863, 276] width 203 height 452
click at [939, 115] on div at bounding box center [863, 276] width 203 height 452
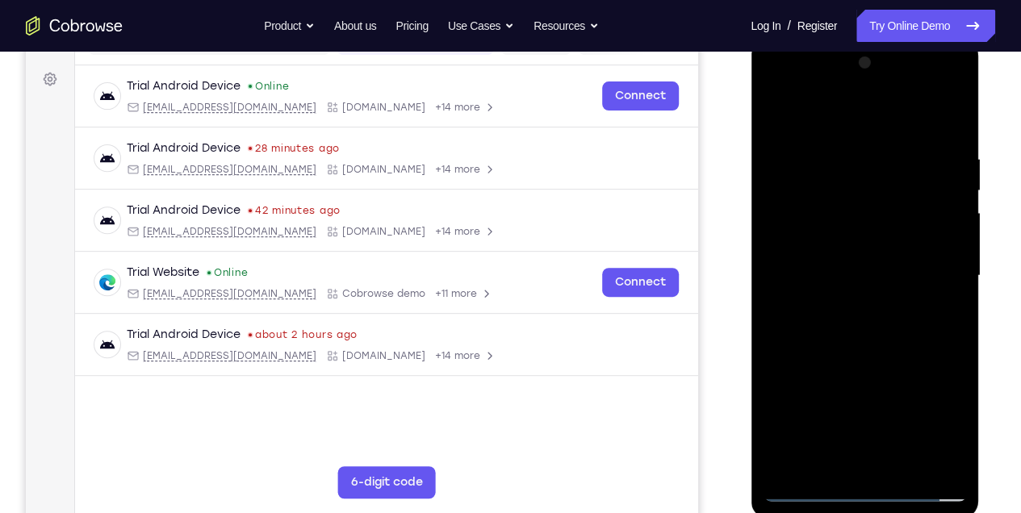
click at [825, 146] on div at bounding box center [863, 276] width 203 height 452
click at [943, 212] on div at bounding box center [863, 276] width 203 height 452
click at [949, 115] on div at bounding box center [863, 276] width 203 height 452
drag, startPoint x: 887, startPoint y: 359, endPoint x: 796, endPoint y: 66, distance: 306.7
click at [796, 66] on div at bounding box center [863, 276] width 203 height 452
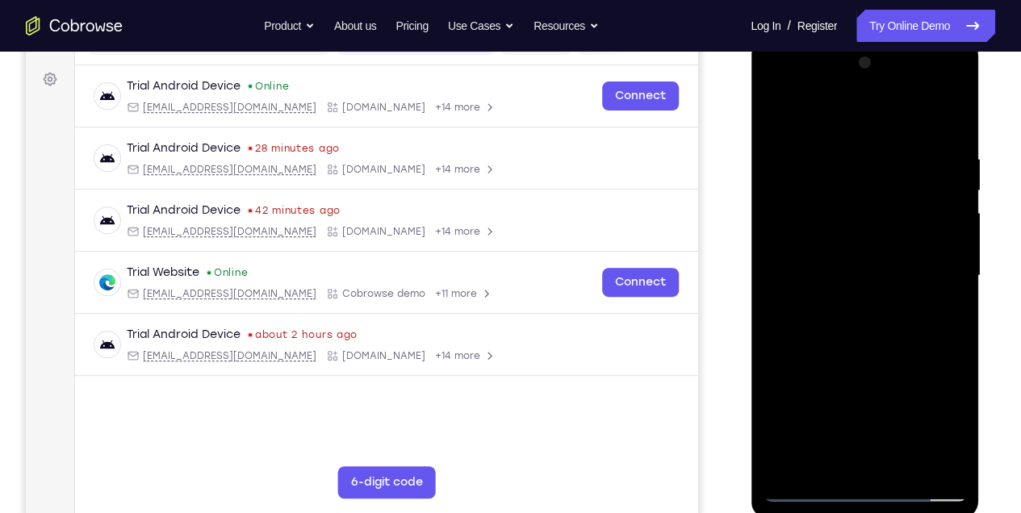
drag, startPoint x: 883, startPoint y: 349, endPoint x: 874, endPoint y: 157, distance: 193.1
click at [874, 157] on div at bounding box center [863, 276] width 203 height 452
drag, startPoint x: 863, startPoint y: 308, endPoint x: 866, endPoint y: 203, distance: 105.7
click at [866, 203] on div at bounding box center [863, 276] width 203 height 452
click at [827, 470] on div at bounding box center [863, 276] width 203 height 452
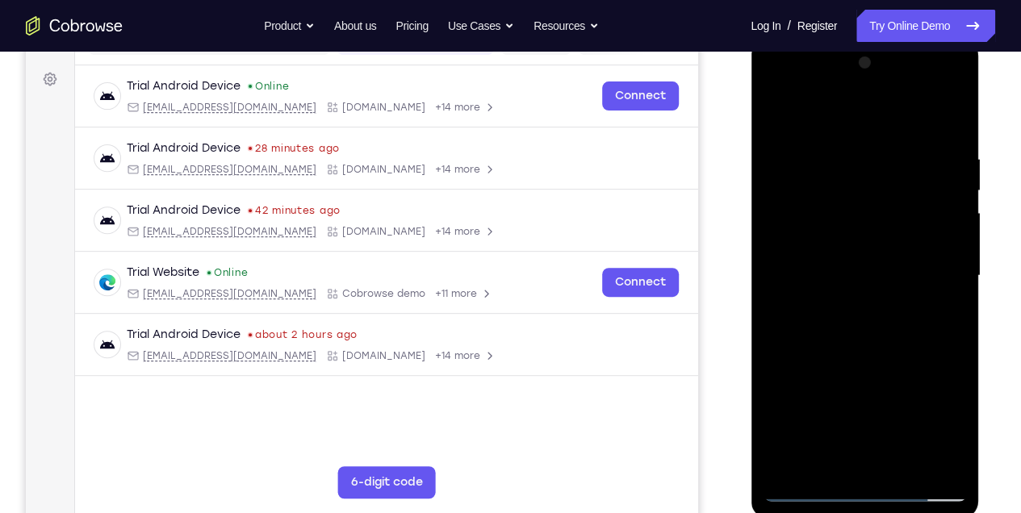
click at [837, 113] on div at bounding box center [863, 276] width 203 height 452
drag, startPoint x: 831, startPoint y: 152, endPoint x: 807, endPoint y: 252, distance: 102.9
click at [807, 252] on div at bounding box center [863, 276] width 203 height 452
click at [833, 148] on div at bounding box center [863, 276] width 203 height 452
drag, startPoint x: 912, startPoint y: 265, endPoint x: 844, endPoint y: 413, distance: 163.2
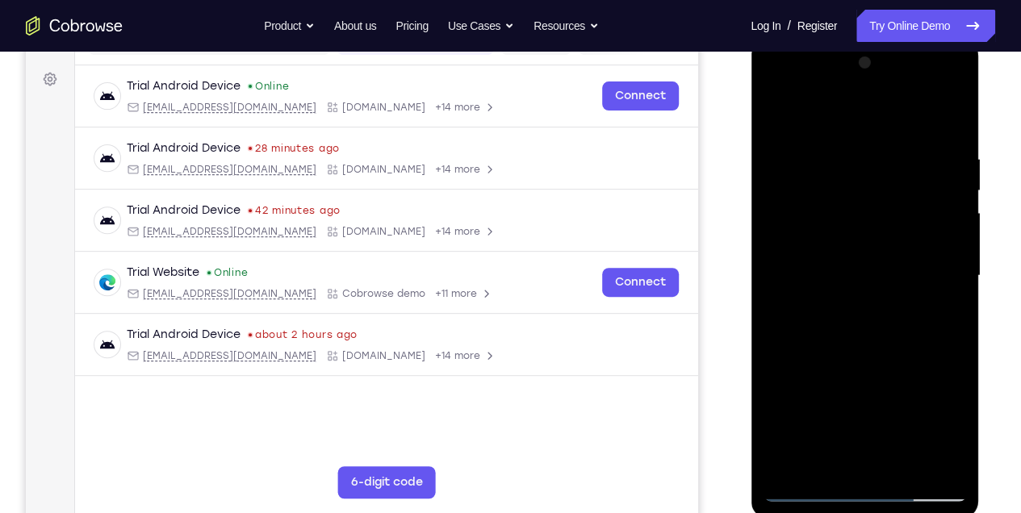
click at [844, 412] on div at bounding box center [863, 276] width 203 height 452
click at [784, 470] on div at bounding box center [863, 276] width 203 height 452
click at [897, 462] on div at bounding box center [863, 276] width 203 height 452
click at [866, 372] on div at bounding box center [863, 276] width 203 height 452
click at [783, 431] on div at bounding box center [863, 276] width 203 height 452
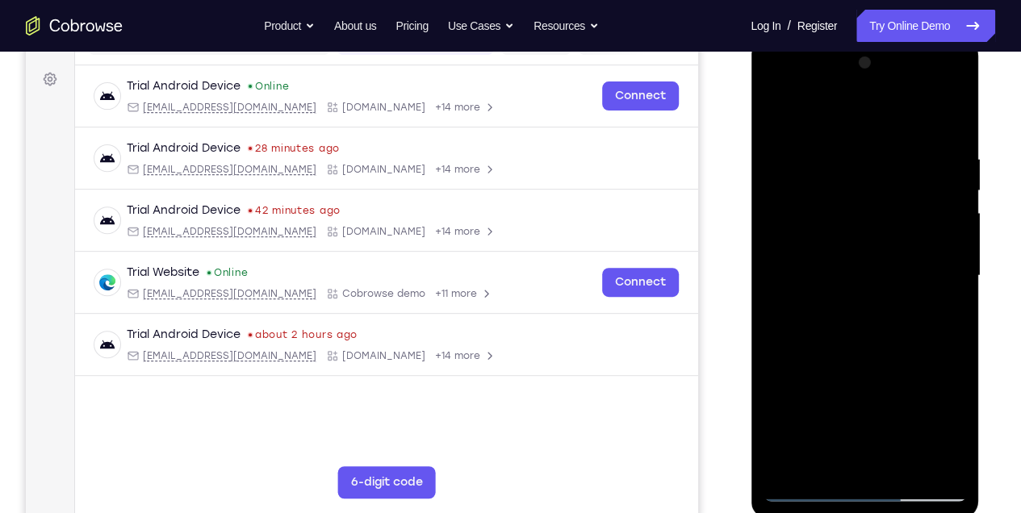
click at [803, 111] on div at bounding box center [863, 276] width 203 height 452
drag, startPoint x: 815, startPoint y: 364, endPoint x: 799, endPoint y: 170, distance: 194.3
click at [817, 231] on div at bounding box center [863, 276] width 203 height 452
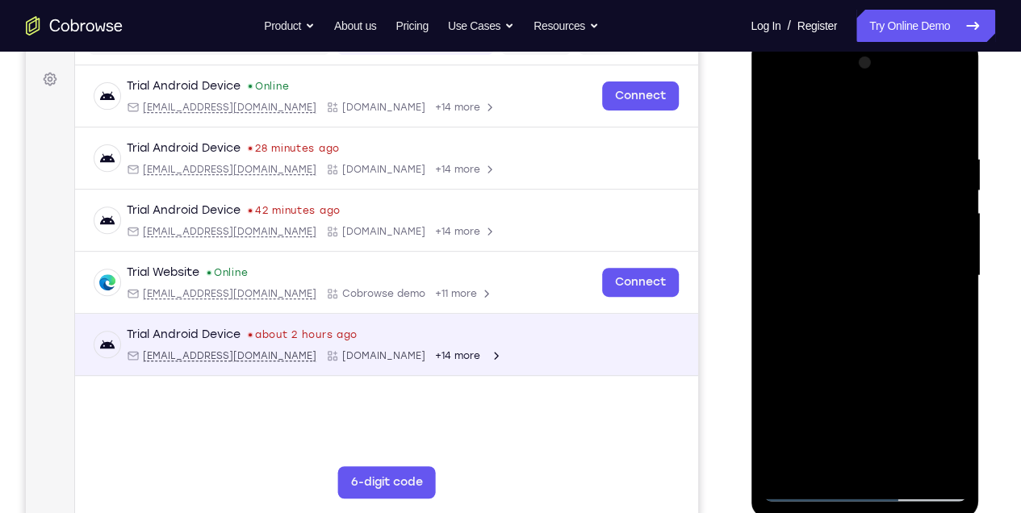
click at [687, 341] on div "Trial Android Device about 2 hours ago [EMAIL_ADDRESS][DOMAIN_NAME] [DOMAIN_NAM…" at bounding box center [386, 345] width 623 height 62
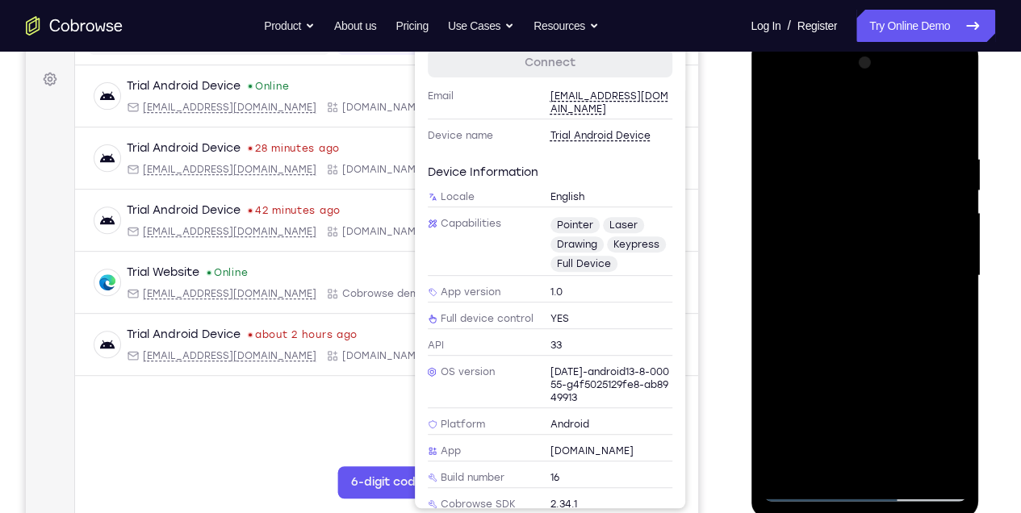
scroll to position [141, 0]
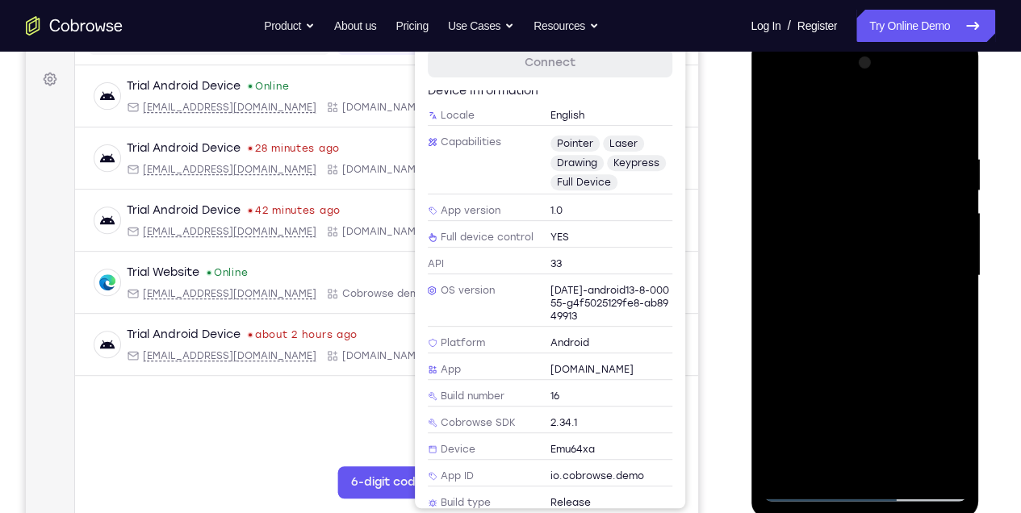
click at [114, 133] on div at bounding box center [107, 126] width 13 height 13
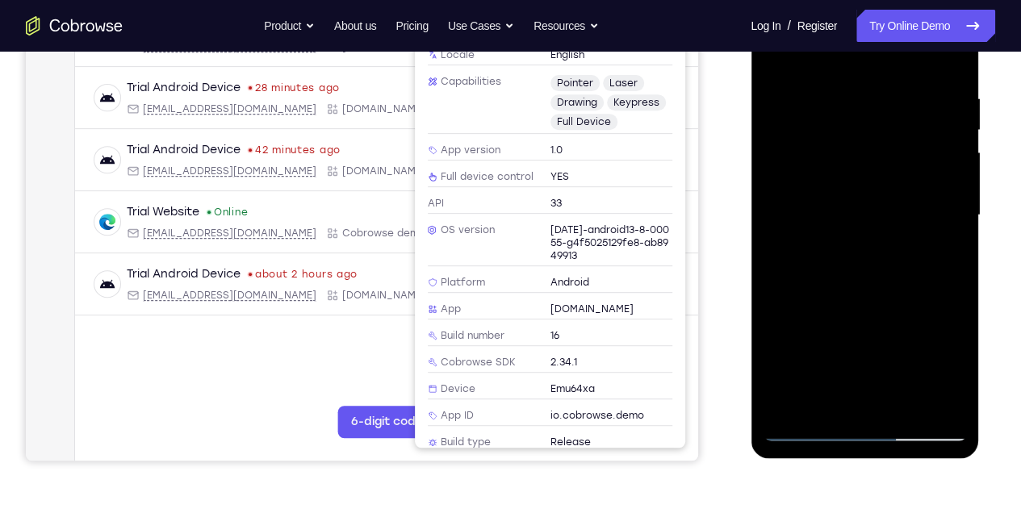
scroll to position [282, 0]
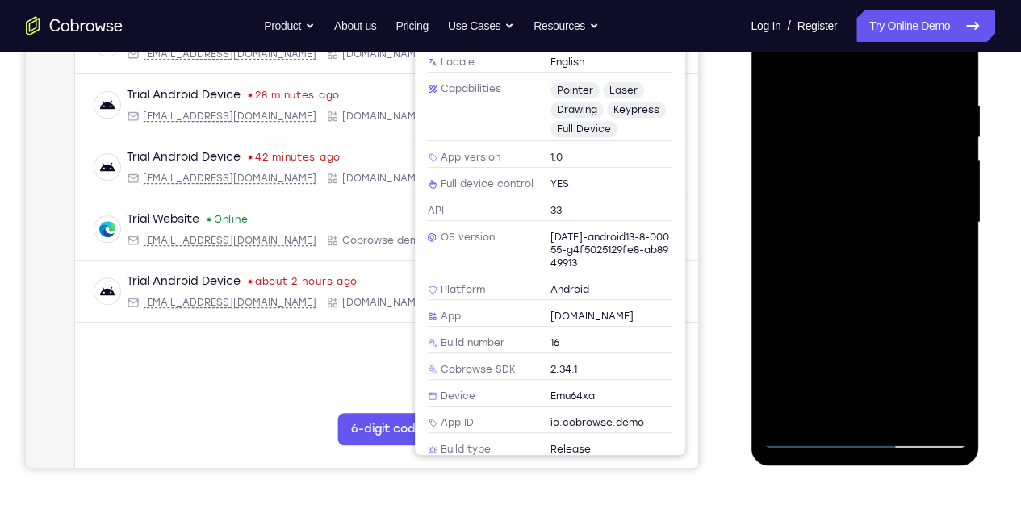
drag, startPoint x: 853, startPoint y: 228, endPoint x: 850, endPoint y: 118, distance: 109.8
click at [850, 118] on div at bounding box center [863, 223] width 203 height 452
drag, startPoint x: 836, startPoint y: 291, endPoint x: 825, endPoint y: 106, distance: 185.9
click at [825, 106] on div at bounding box center [863, 223] width 203 height 452
drag, startPoint x: 863, startPoint y: 332, endPoint x: 829, endPoint y: 45, distance: 289.2
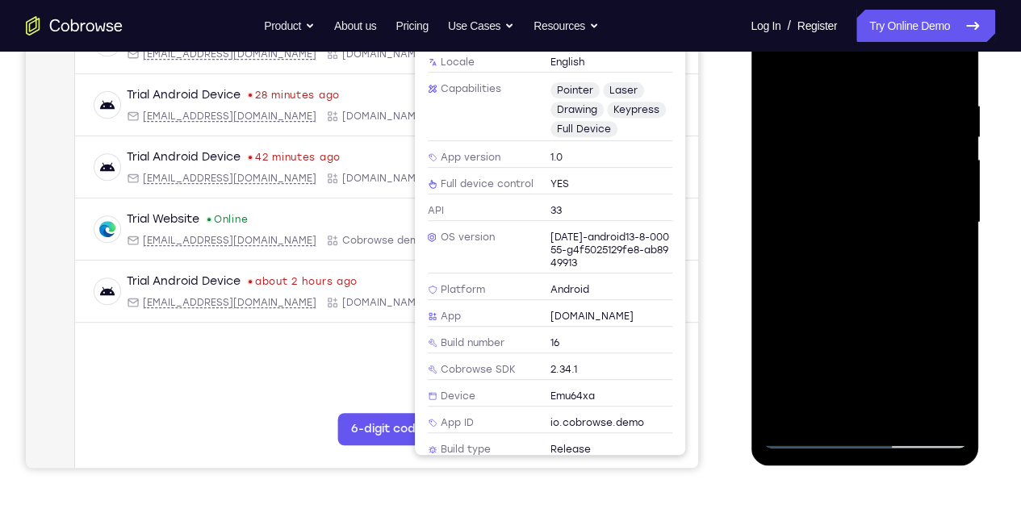
click at [829, 45] on div at bounding box center [863, 223] width 203 height 452
drag, startPoint x: 893, startPoint y: 265, endPoint x: 893, endPoint y: 173, distance: 92.0
click at [893, 173] on div at bounding box center [863, 223] width 203 height 452
drag, startPoint x: 882, startPoint y: 347, endPoint x: 888, endPoint y: 98, distance: 249.4
click at [888, 98] on div at bounding box center [863, 223] width 203 height 452
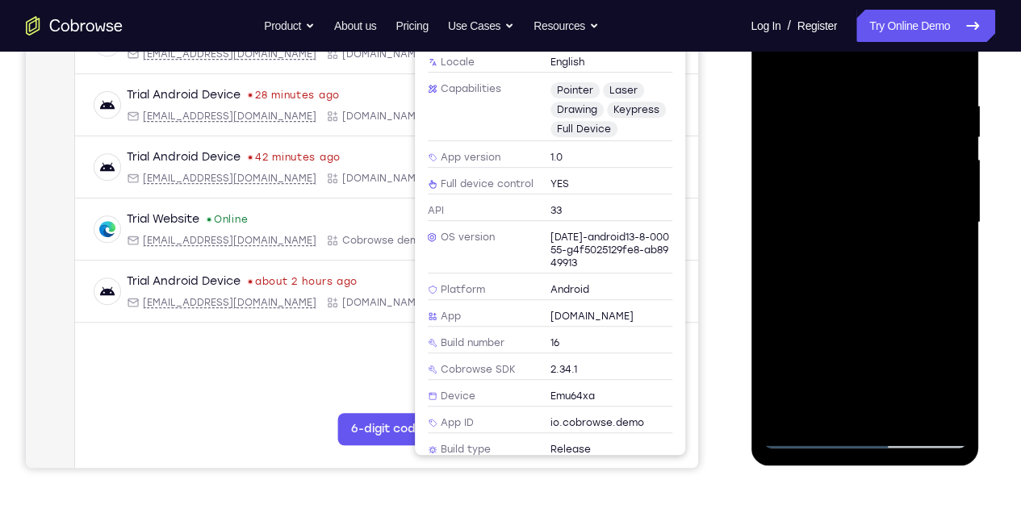
drag, startPoint x: 851, startPoint y: 246, endPoint x: 858, endPoint y: 128, distance: 118.0
click at [858, 129] on div at bounding box center [863, 223] width 203 height 452
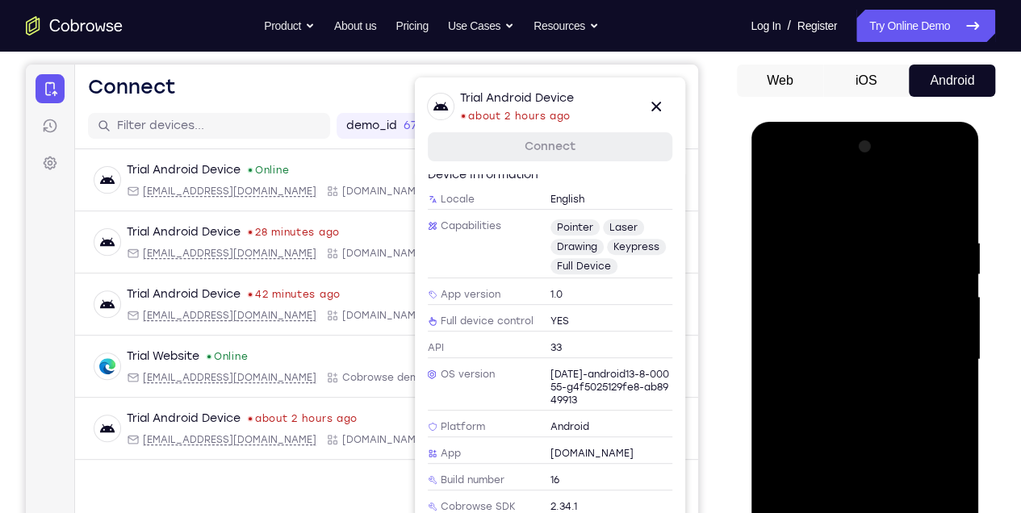
scroll to position [139, 0]
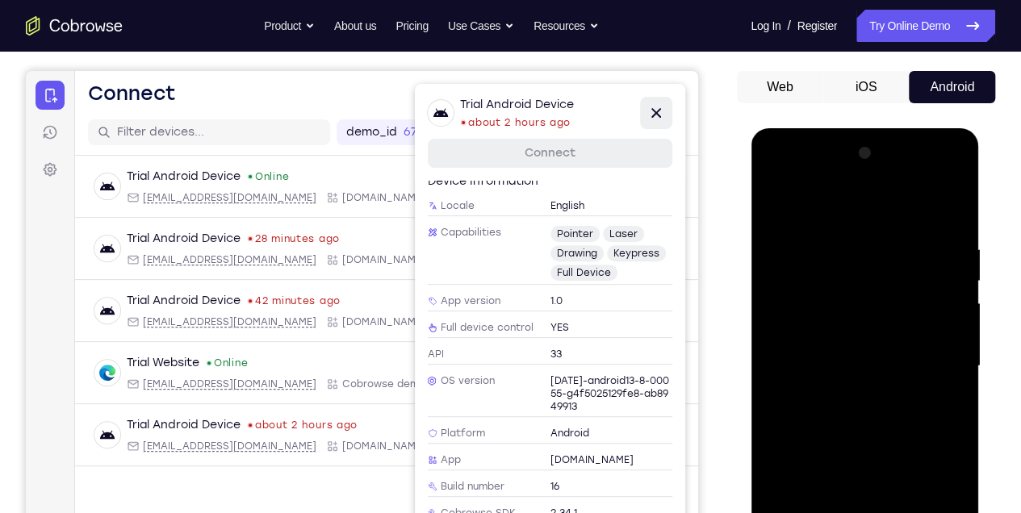
click at [650, 111] on icon at bounding box center [655, 112] width 19 height 19
